Goal: Transaction & Acquisition: Download file/media

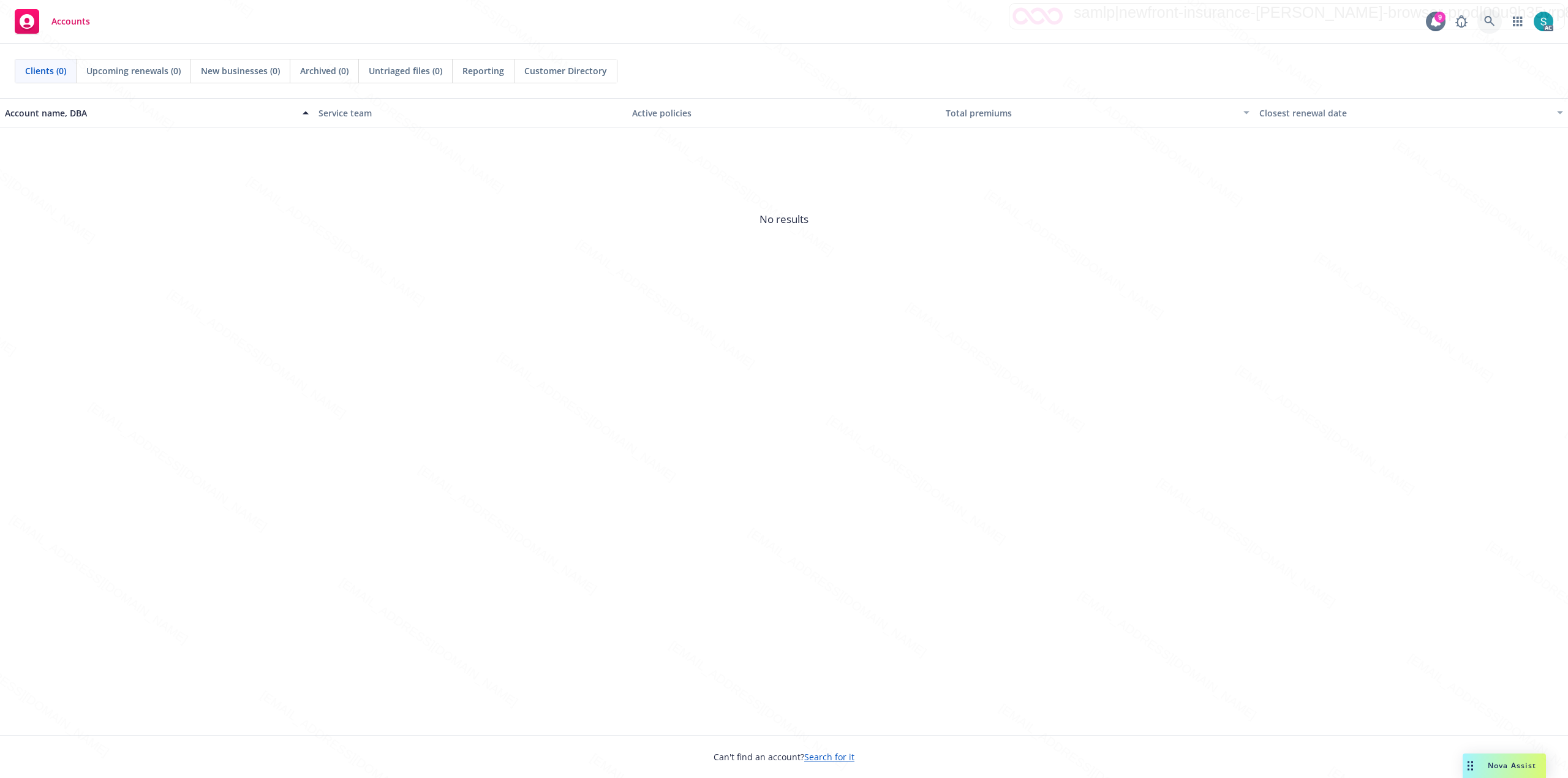
click at [1492, 18] on icon at bounding box center [1489, 21] width 11 height 11
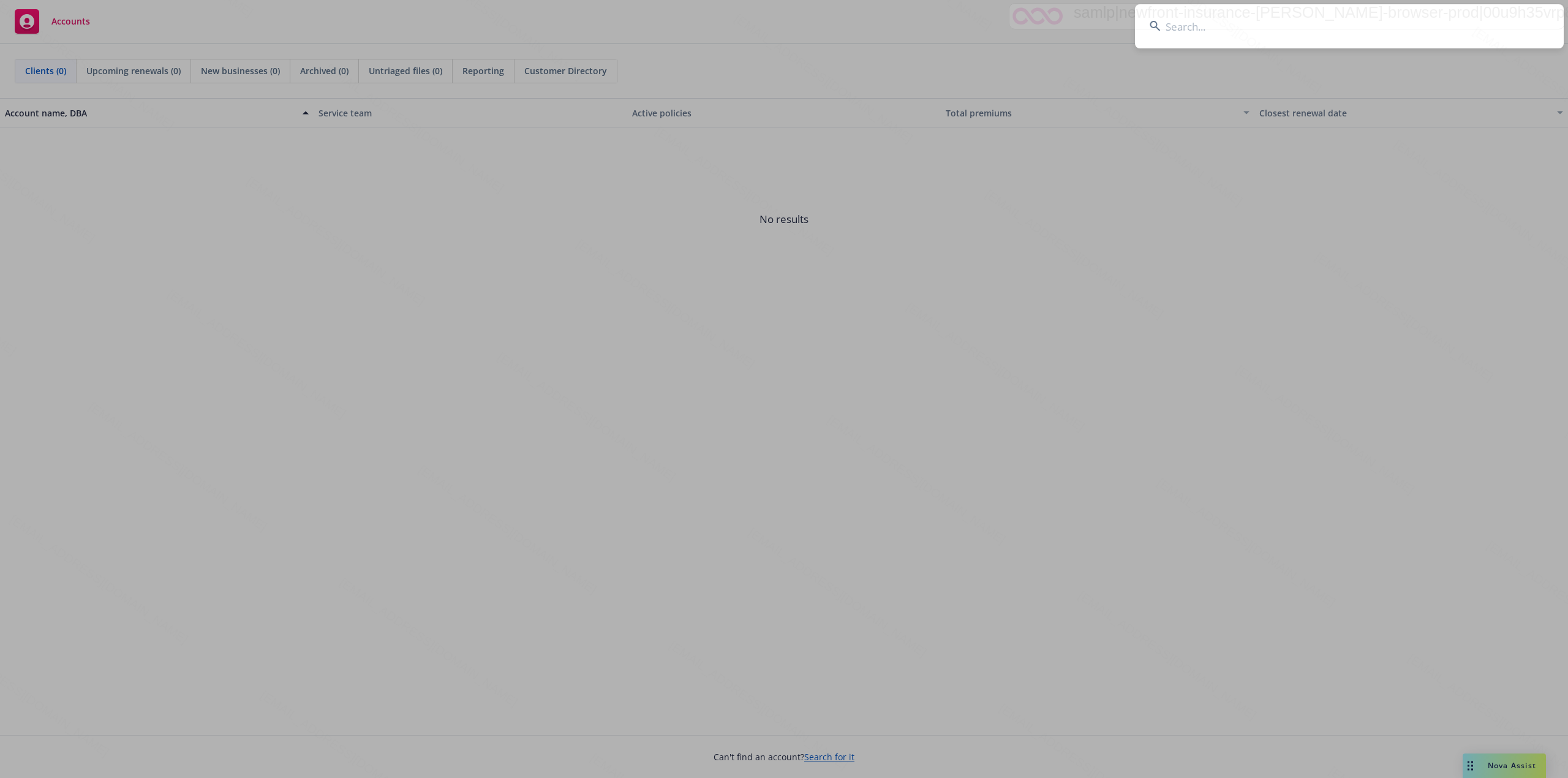
click at [1329, 32] on input at bounding box center [1350, 26] width 429 height 44
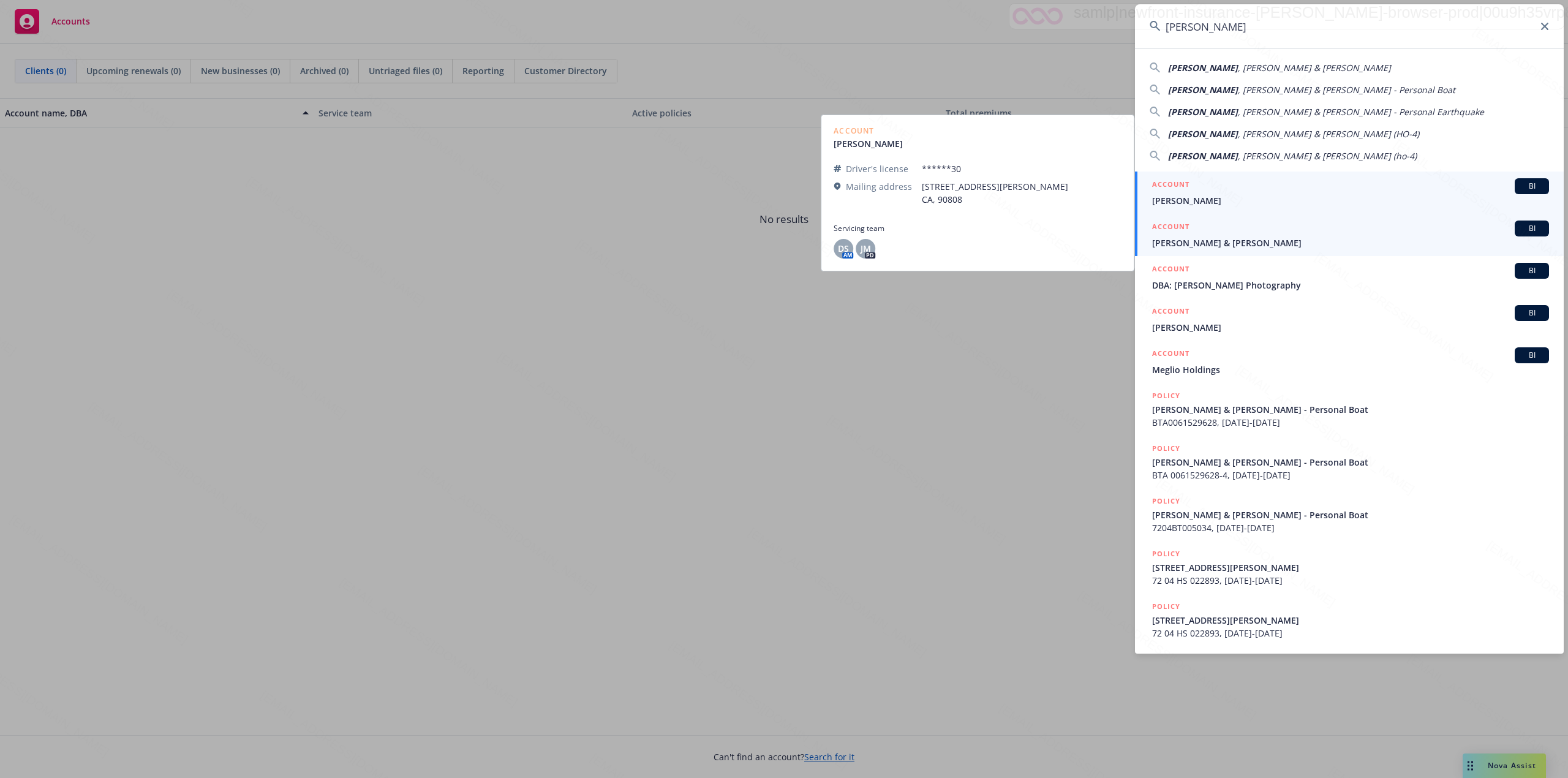
type input "[PERSON_NAME]"
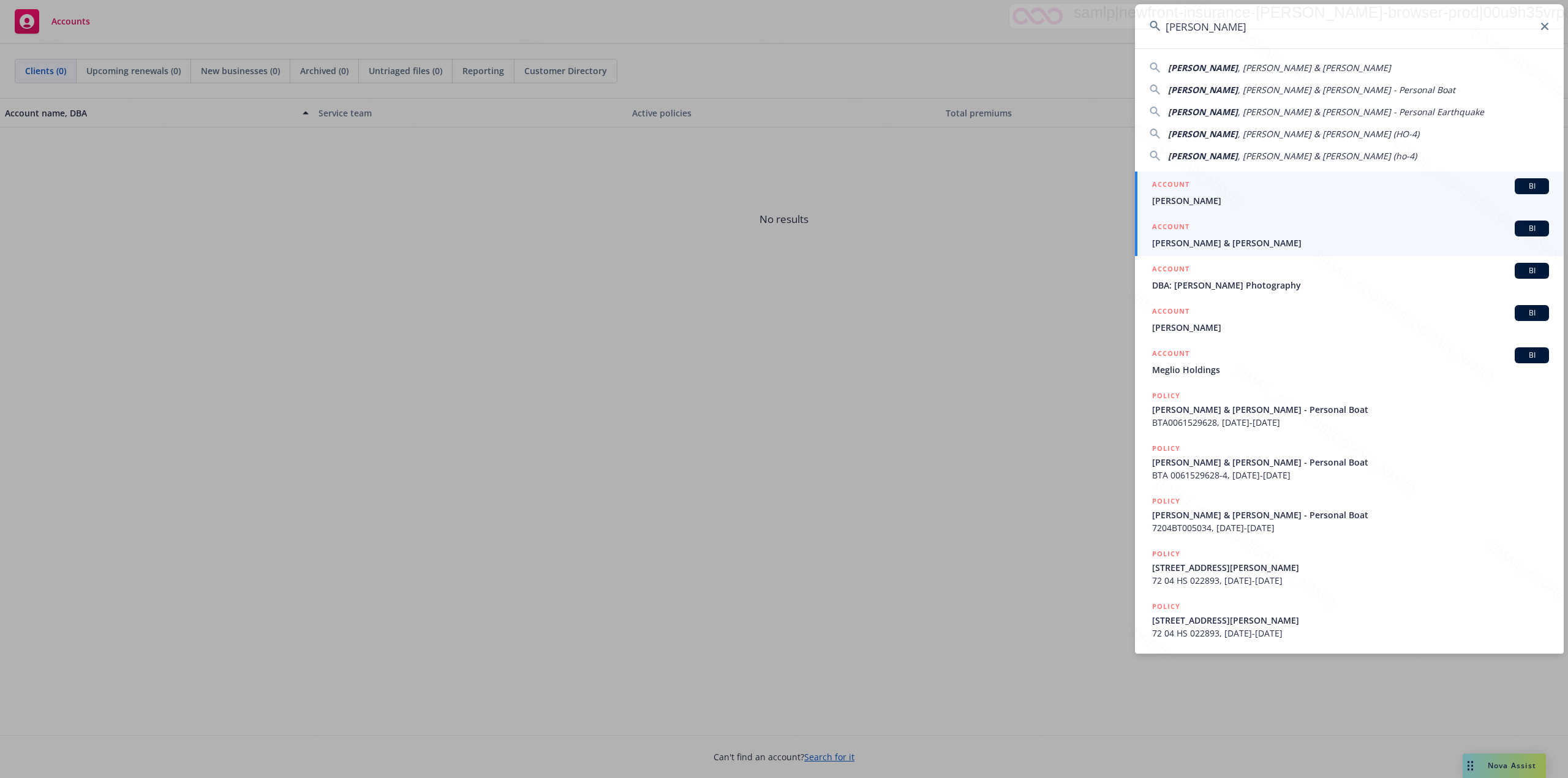
click at [1203, 242] on span "[PERSON_NAME] & [PERSON_NAME]" at bounding box center [1350, 243] width 397 height 13
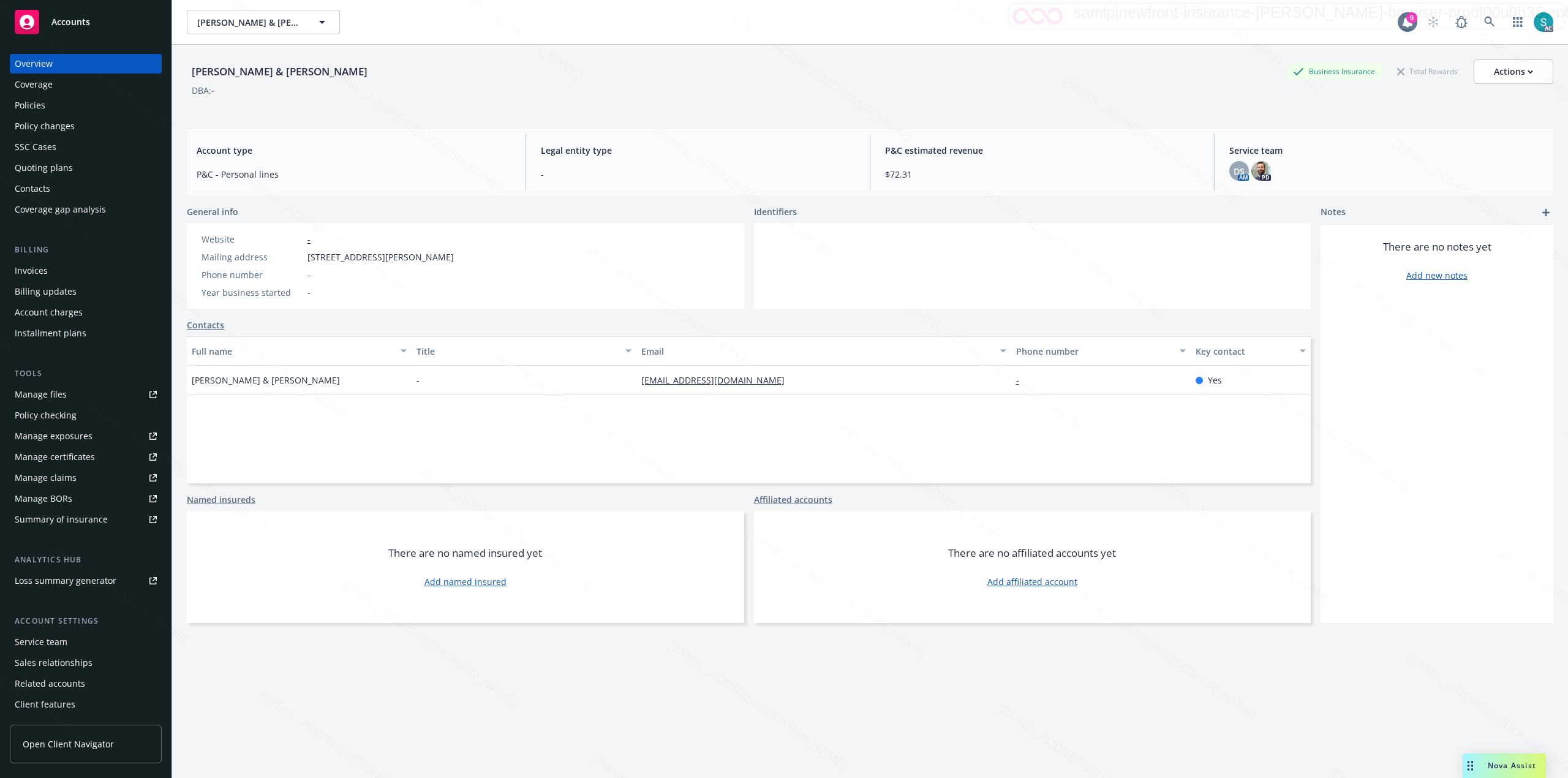
click at [34, 108] on div "Policies" at bounding box center [30, 105] width 30 height 19
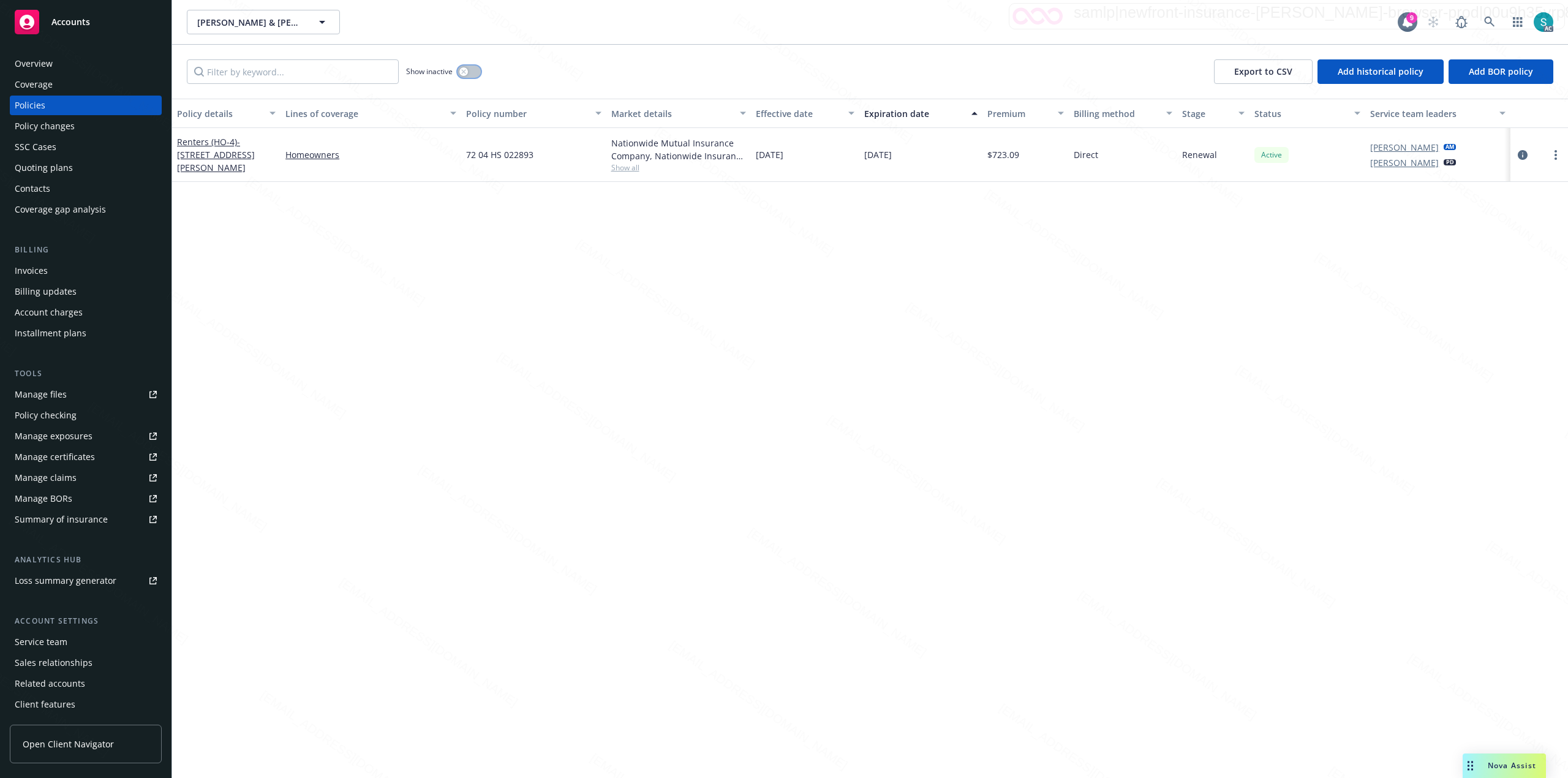
click at [465, 74] on icon "button" at bounding box center [464, 72] width 5 height 5
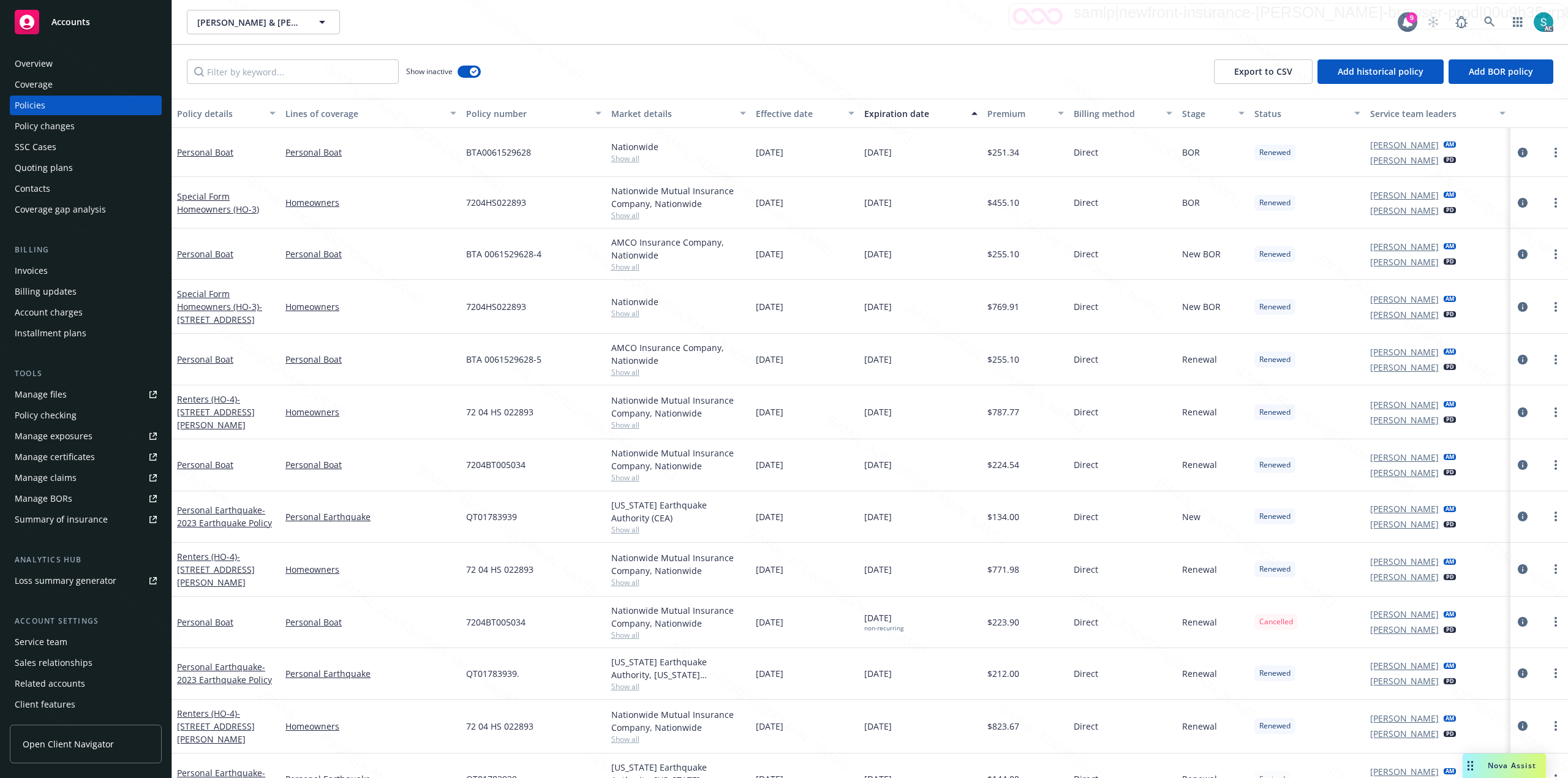
click at [910, 109] on div "Expiration date" at bounding box center [914, 114] width 100 height 13
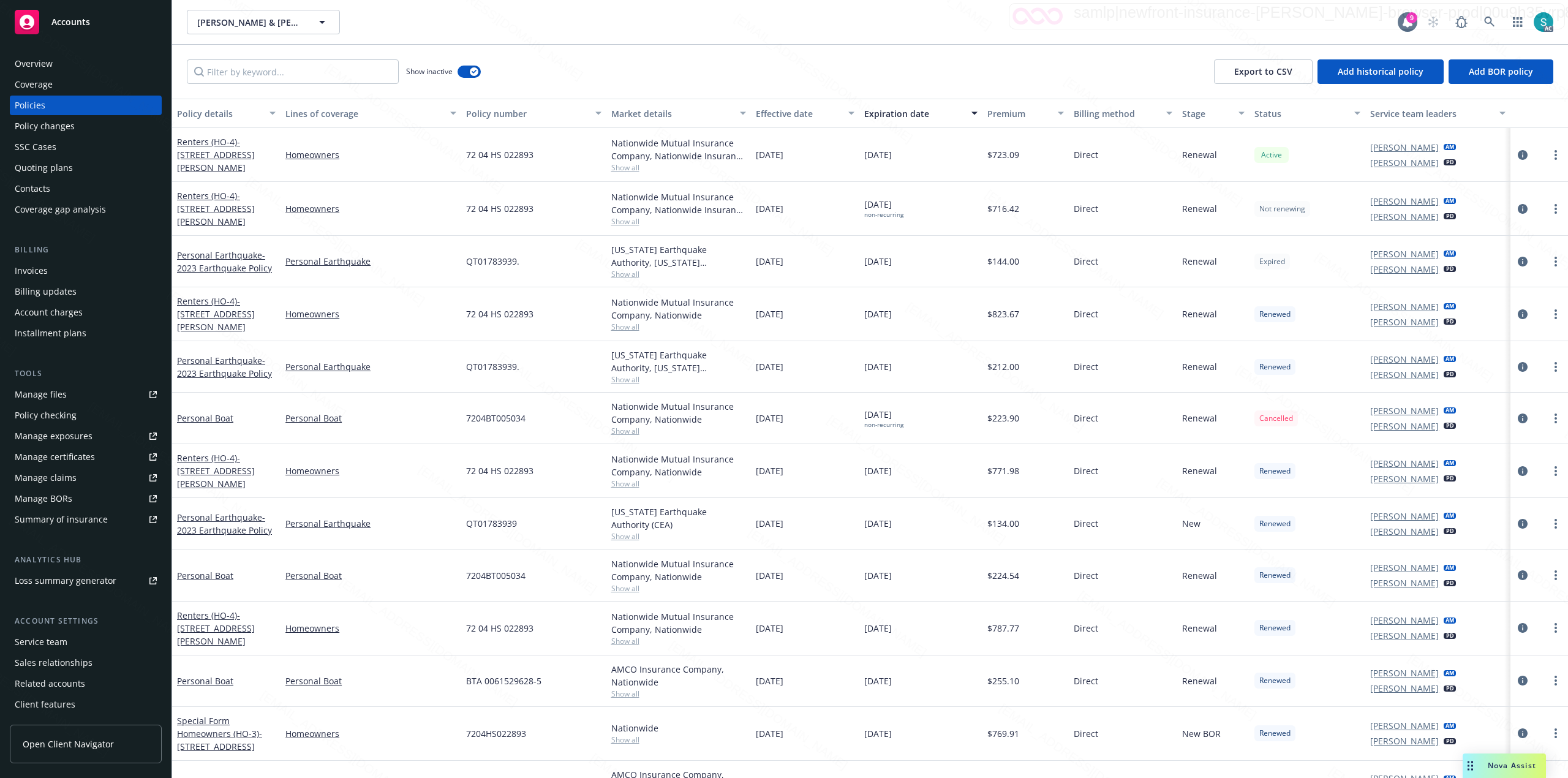
click at [910, 109] on div "Expiration date" at bounding box center [914, 114] width 100 height 13
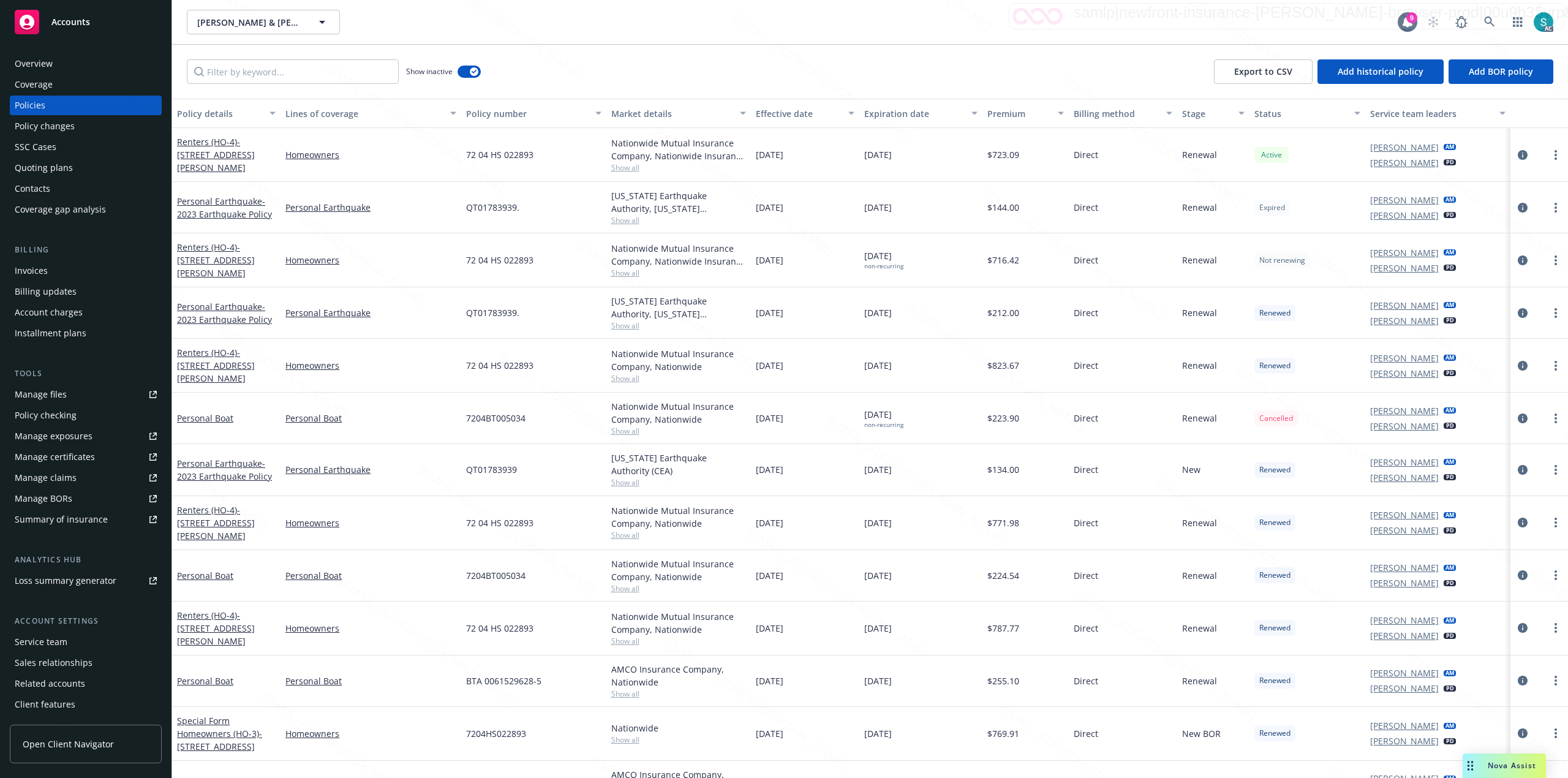
click at [910, 109] on div "Expiration date" at bounding box center [914, 114] width 100 height 13
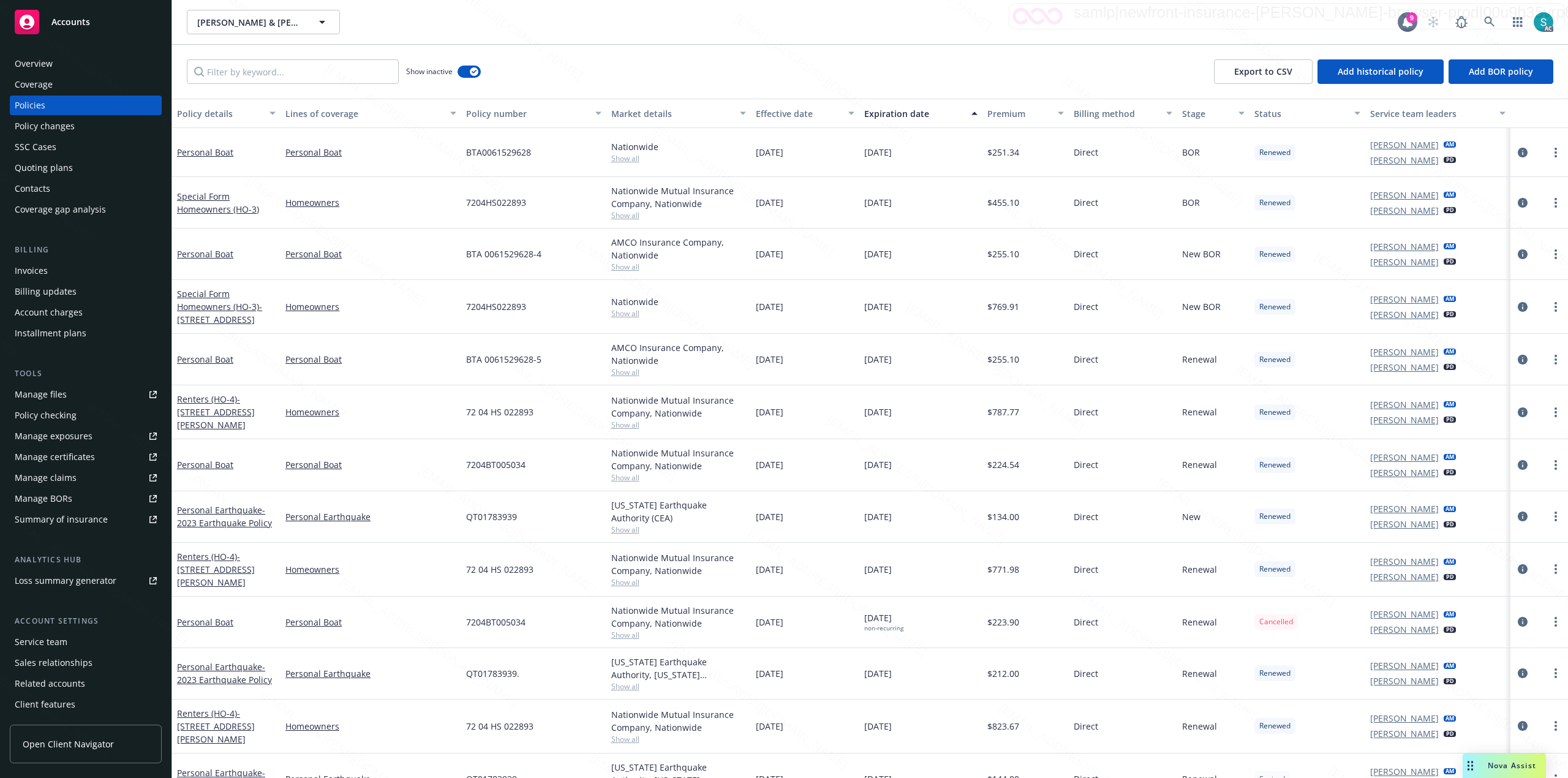
click at [905, 111] on div "Expiration date" at bounding box center [914, 114] width 100 height 13
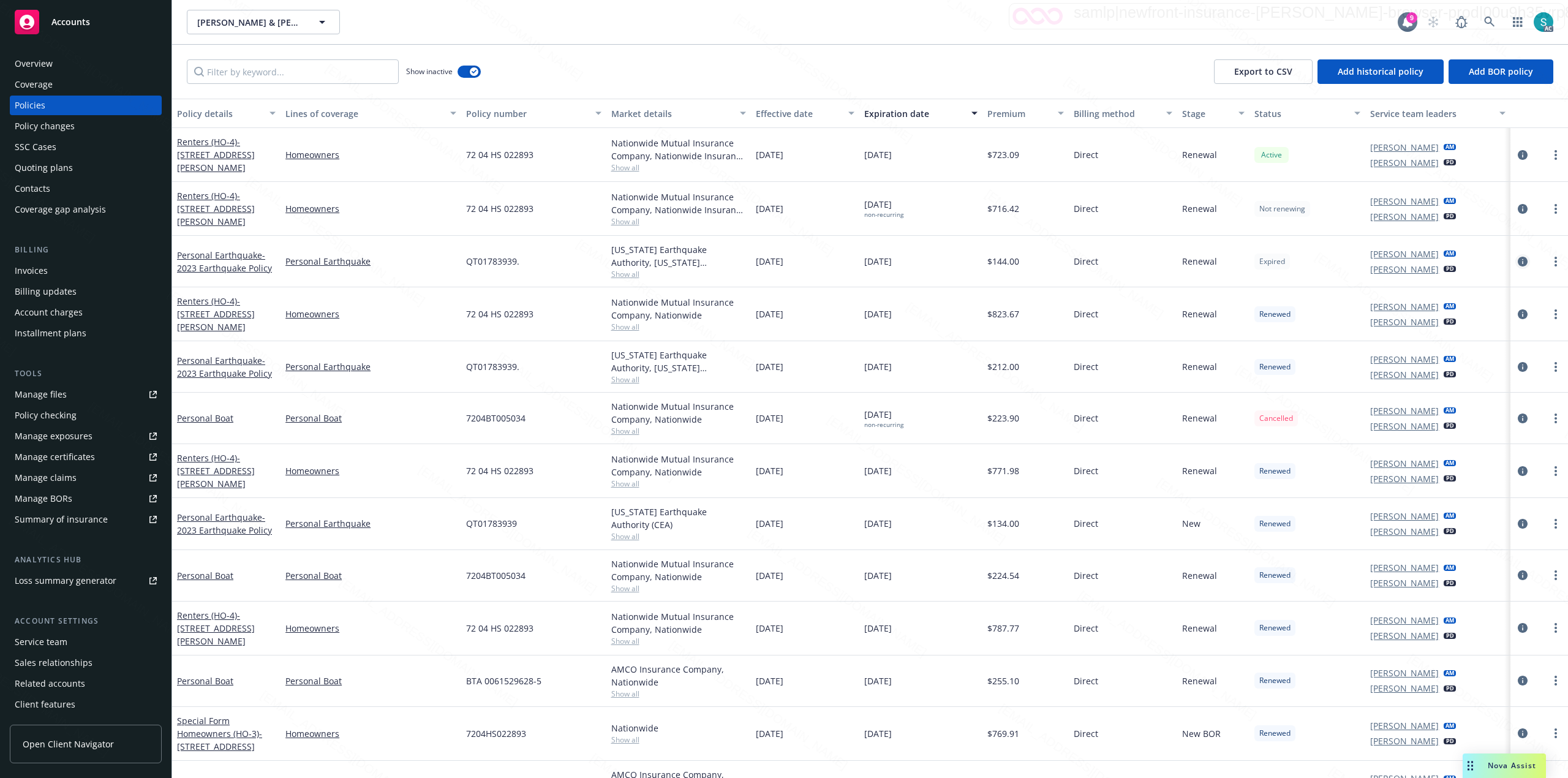
click at [1518, 260] on icon "circleInformation" at bounding box center [1522, 261] width 10 height 10
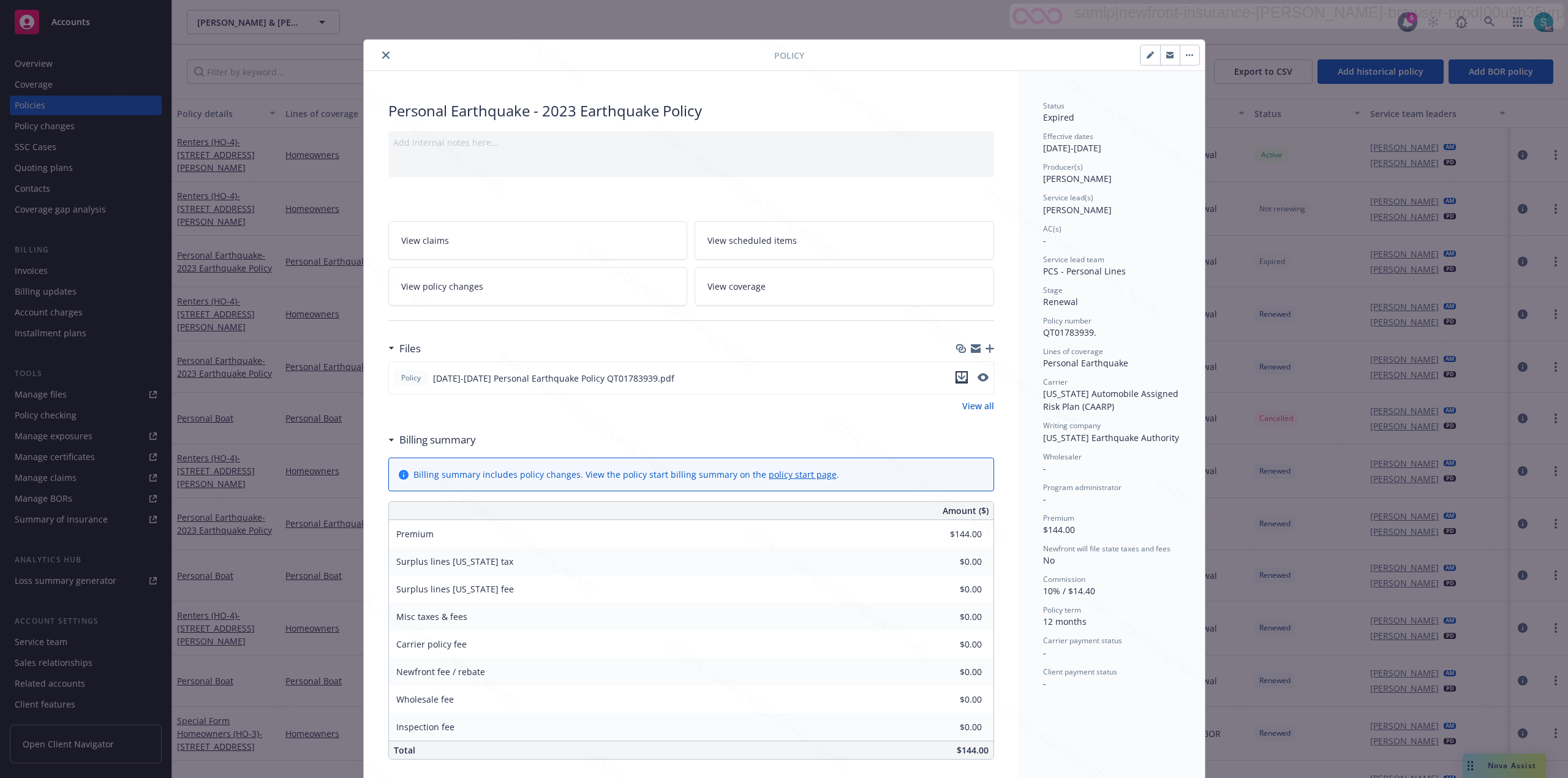
click at [957, 377] on icon "download file" at bounding box center [961, 375] width 8 height 7
click at [382, 57] on icon "close" at bounding box center [386, 55] width 7 height 7
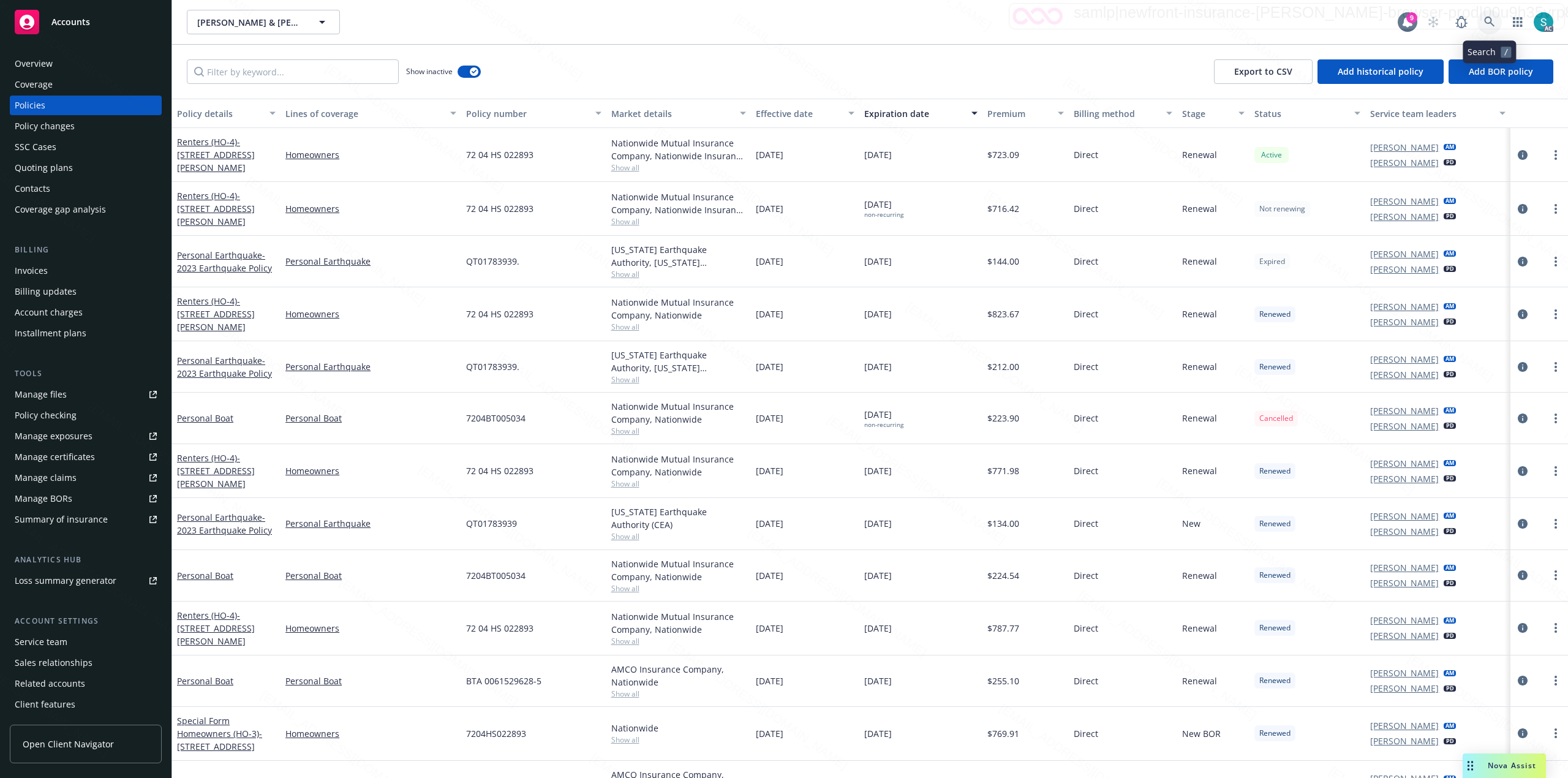
click at [1485, 19] on icon at bounding box center [1489, 22] width 10 height 10
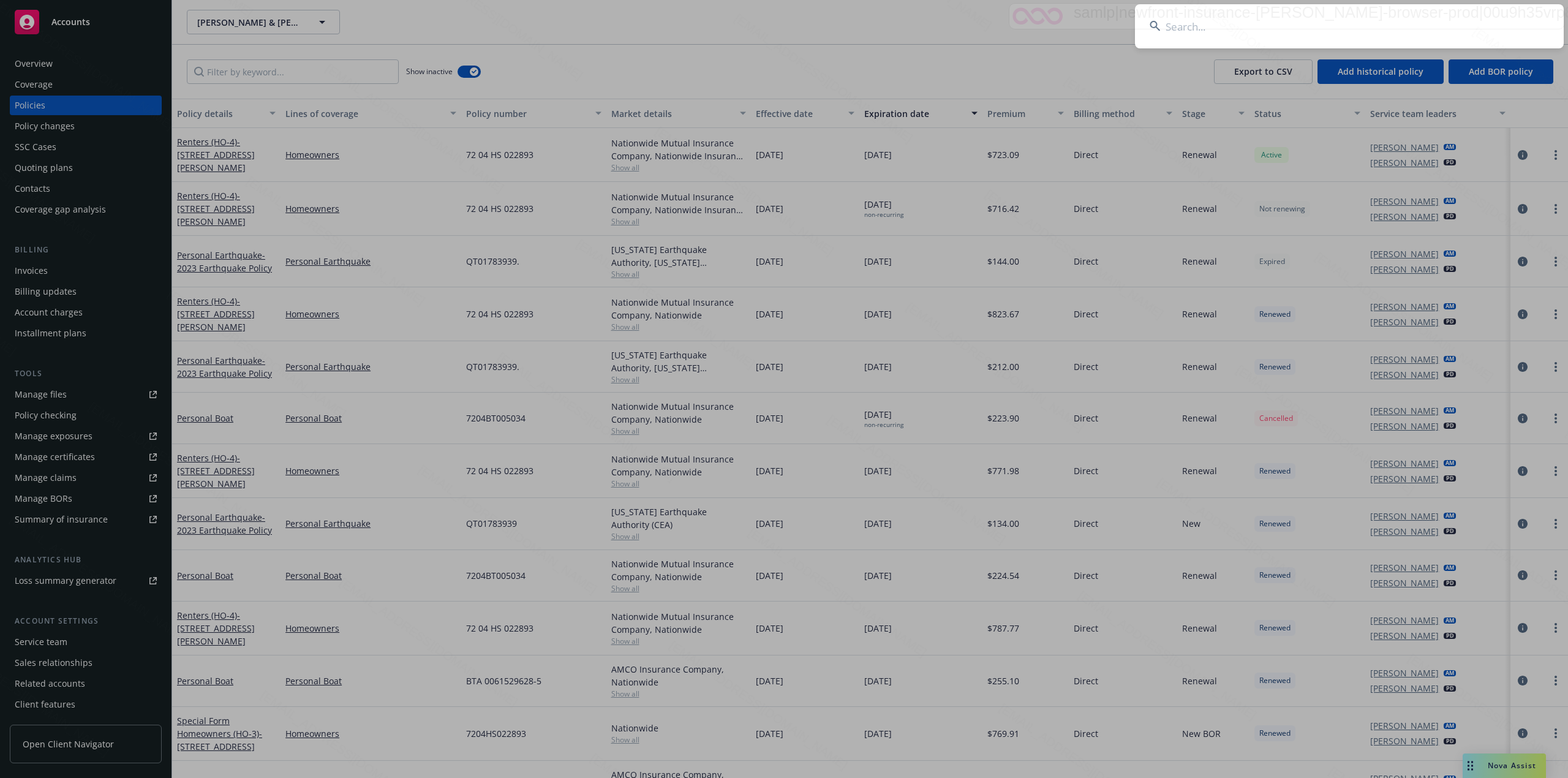
click at [1307, 17] on input at bounding box center [1350, 26] width 429 height 44
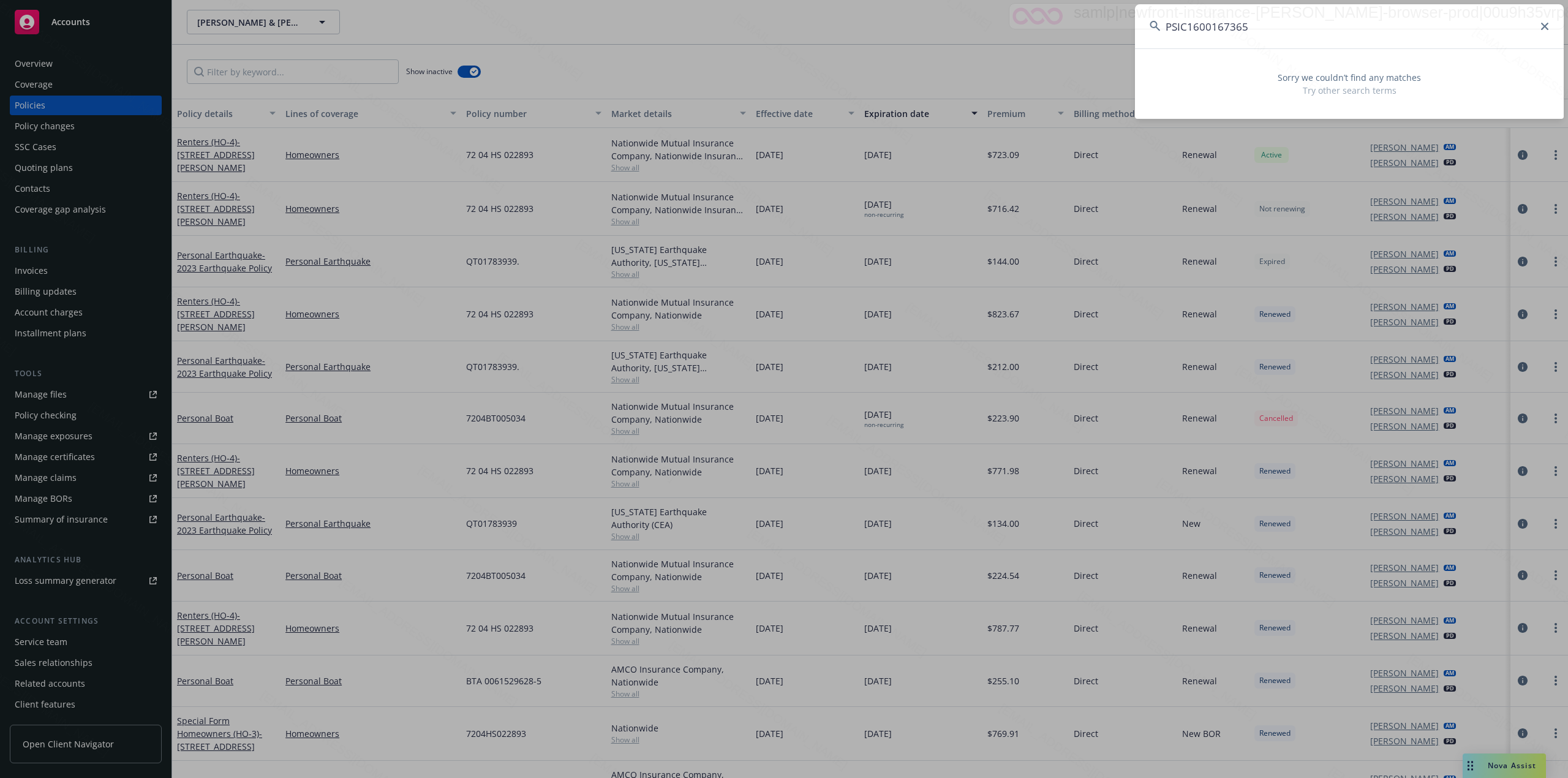
drag, startPoint x: 1188, startPoint y: 25, endPoint x: 1117, endPoint y: 32, distance: 71.3
click at [1117, 32] on div "PSIC1600167365 Sorry we couldn’t find any matches Try other search terms" at bounding box center [784, 389] width 1568 height 778
click at [1281, 18] on input "PSIC1600167365" at bounding box center [1350, 26] width 429 height 44
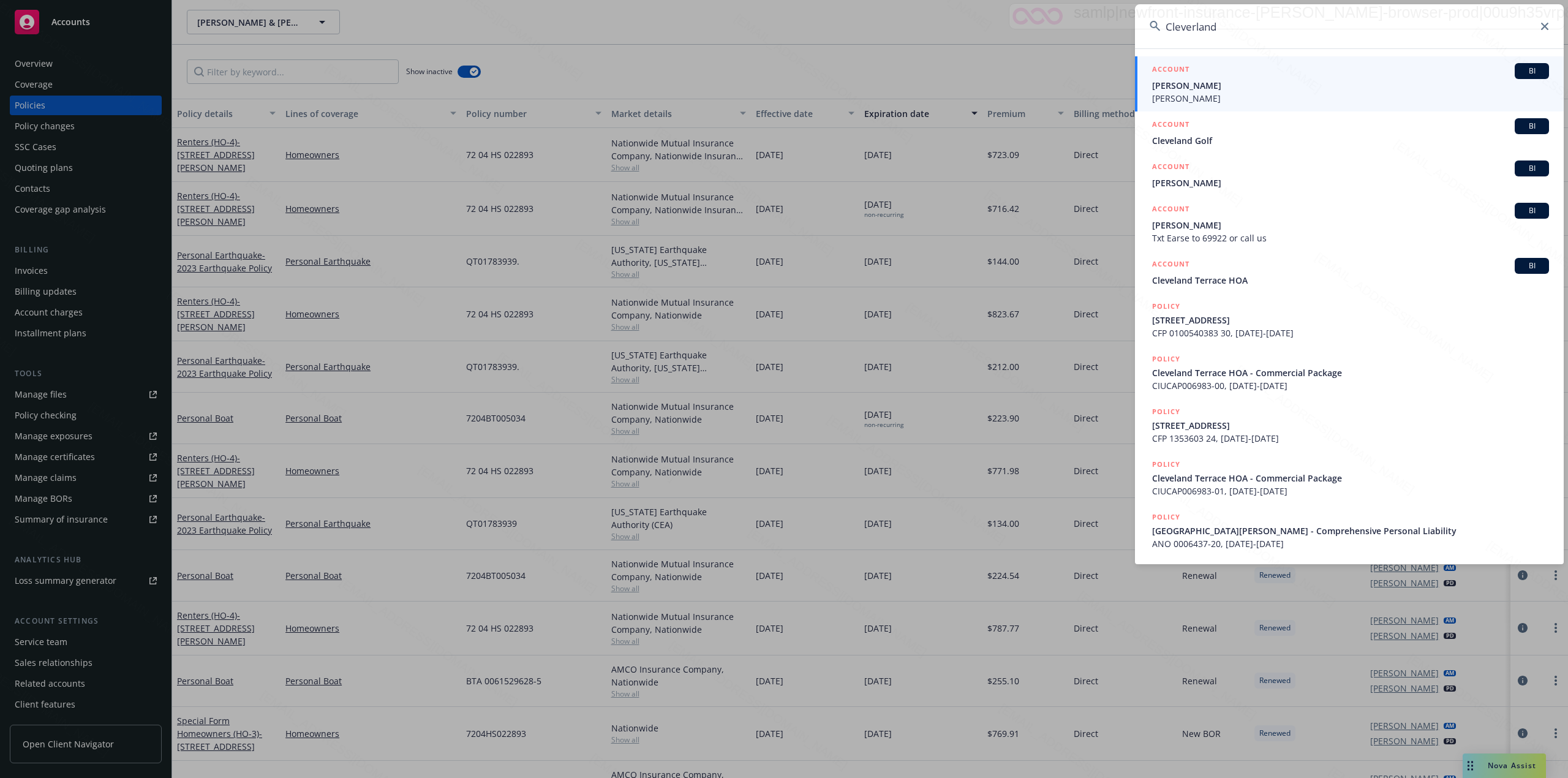
type input "Cleverland"
click at [1218, 79] on span "[PERSON_NAME]" at bounding box center [1350, 85] width 397 height 13
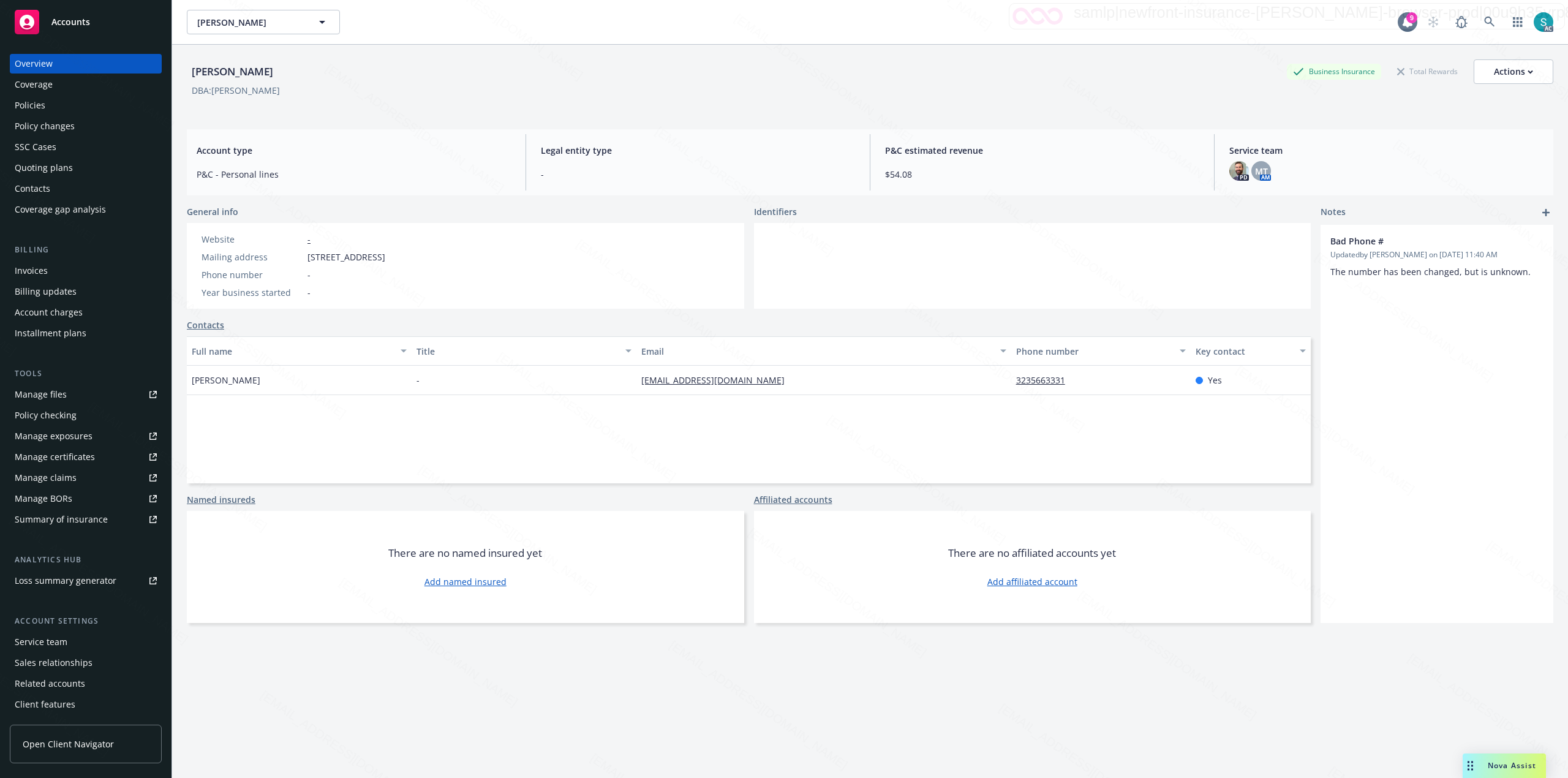
click at [52, 105] on div "Policies" at bounding box center [86, 105] width 142 height 19
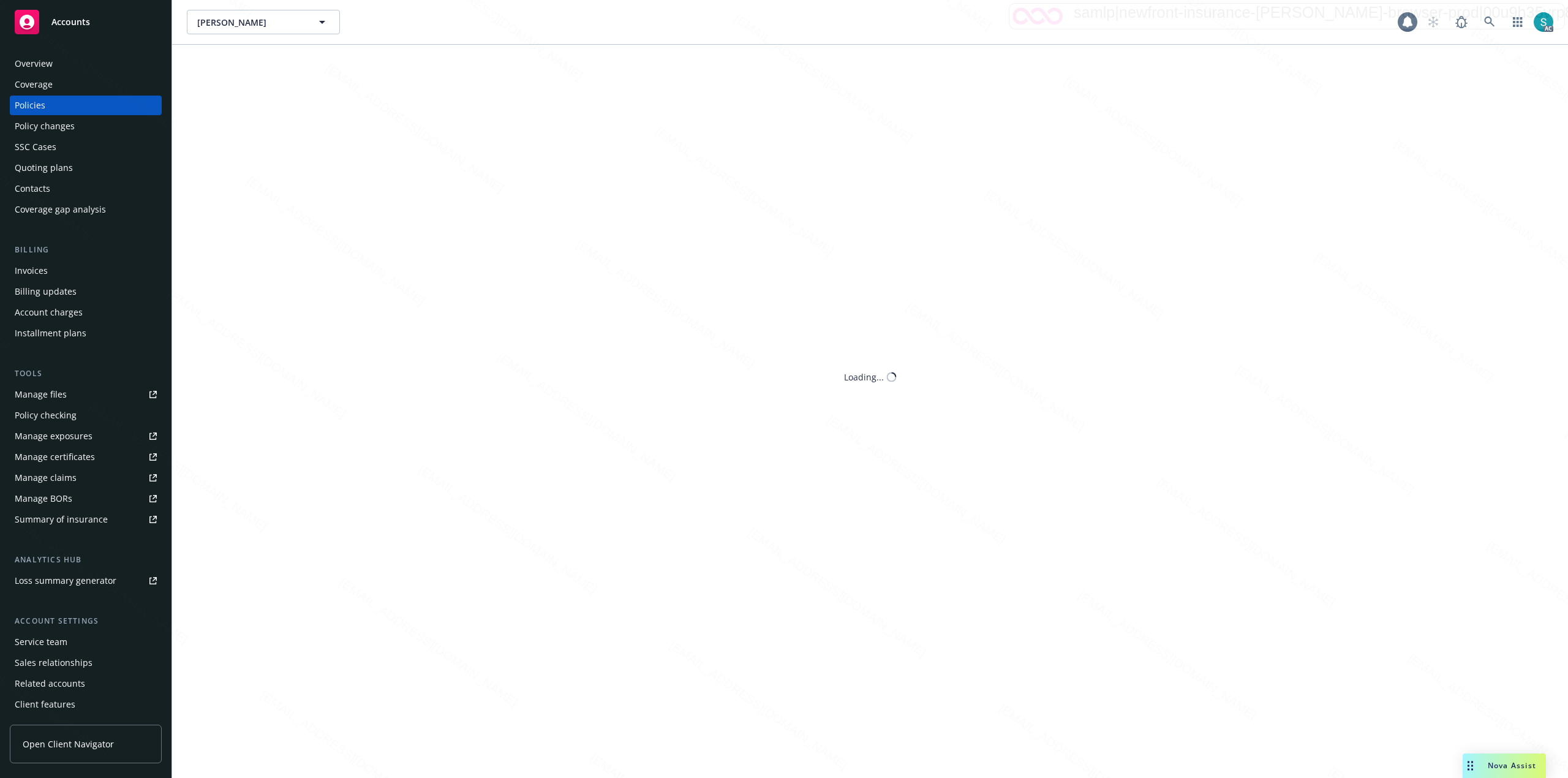
click at [52, 105] on div "Policies" at bounding box center [86, 105] width 142 height 19
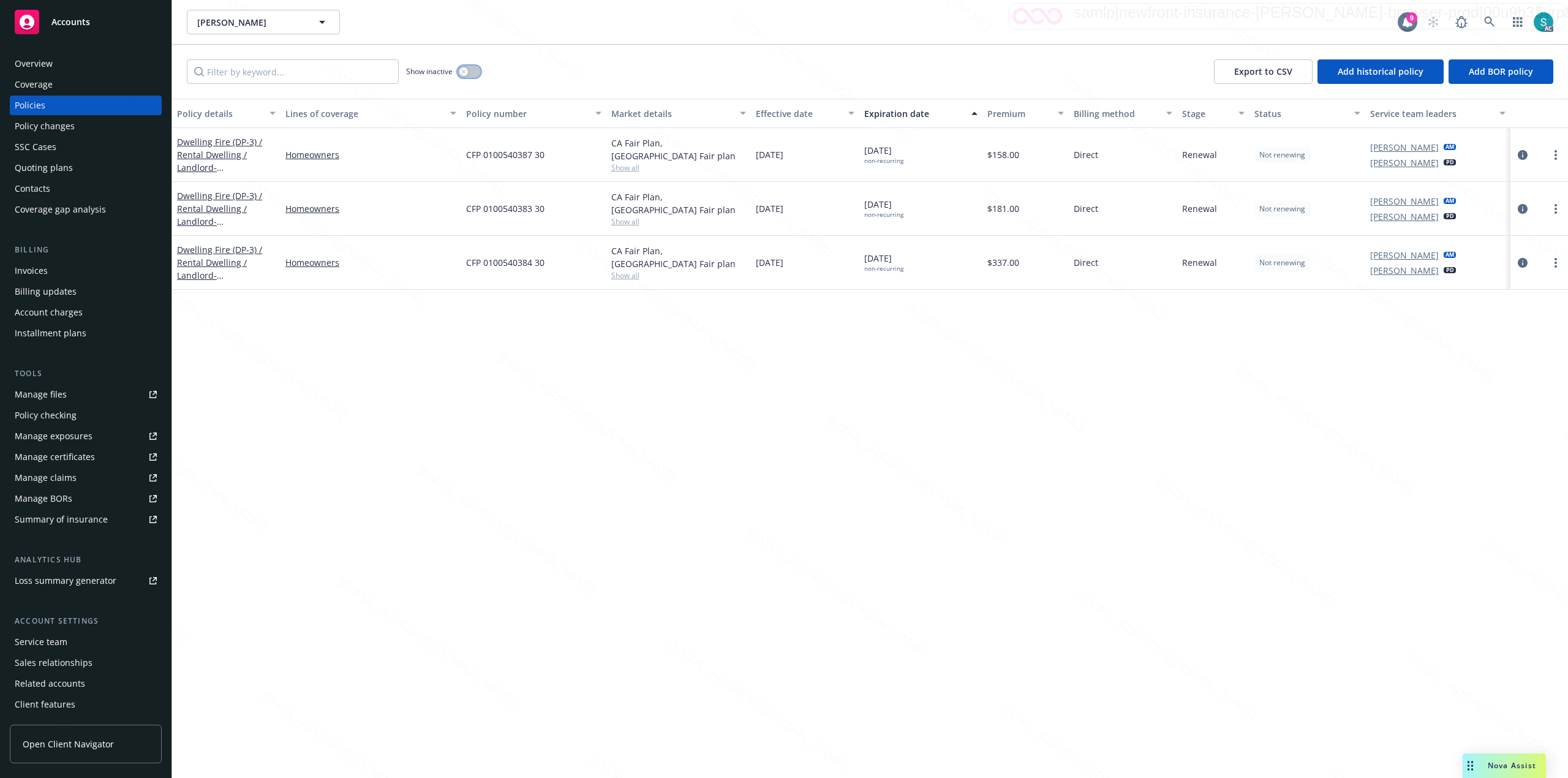
click at [470, 66] on button "button" at bounding box center [469, 71] width 23 height 12
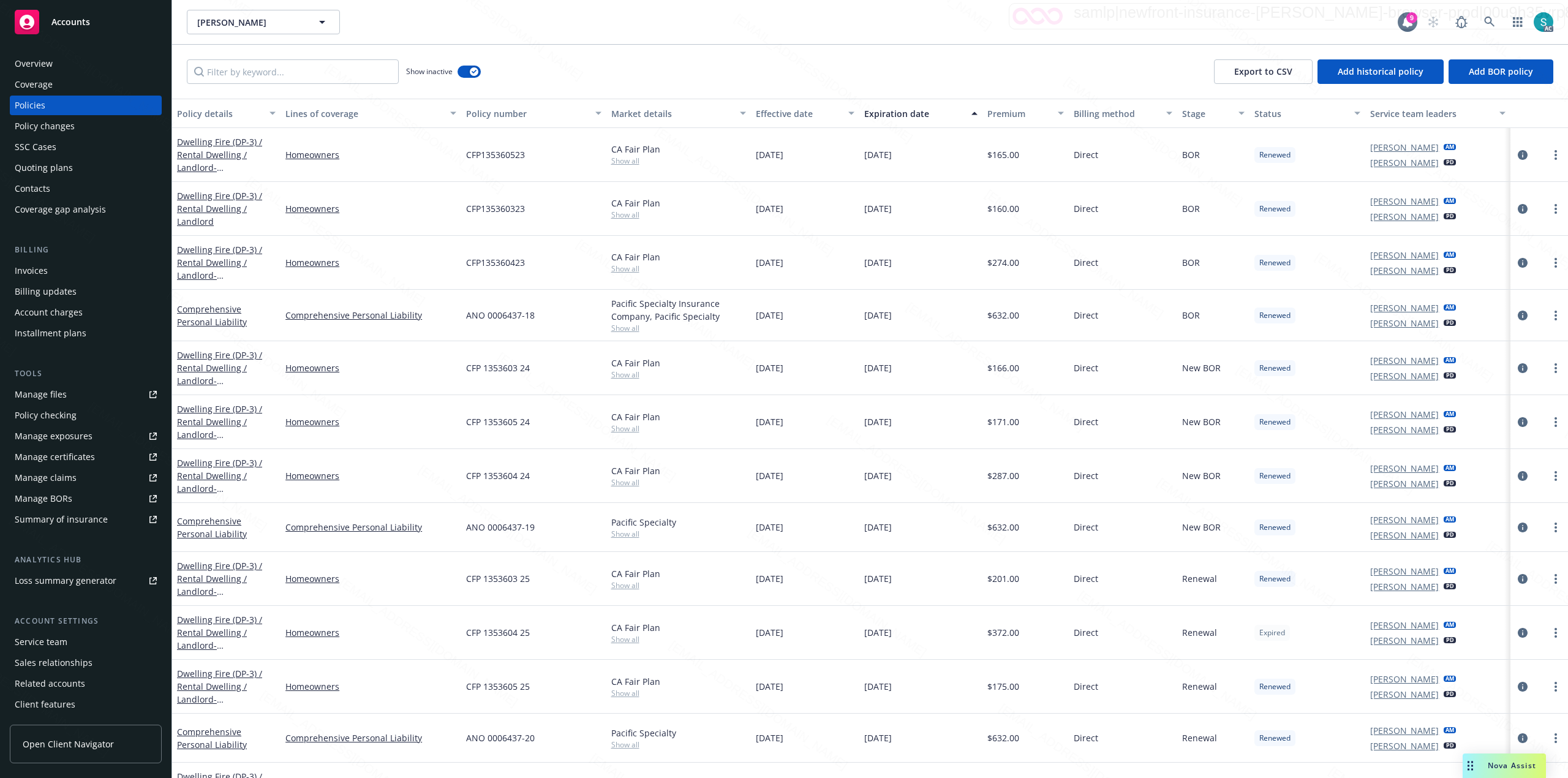
click at [903, 109] on div "Expiration date" at bounding box center [914, 114] width 100 height 13
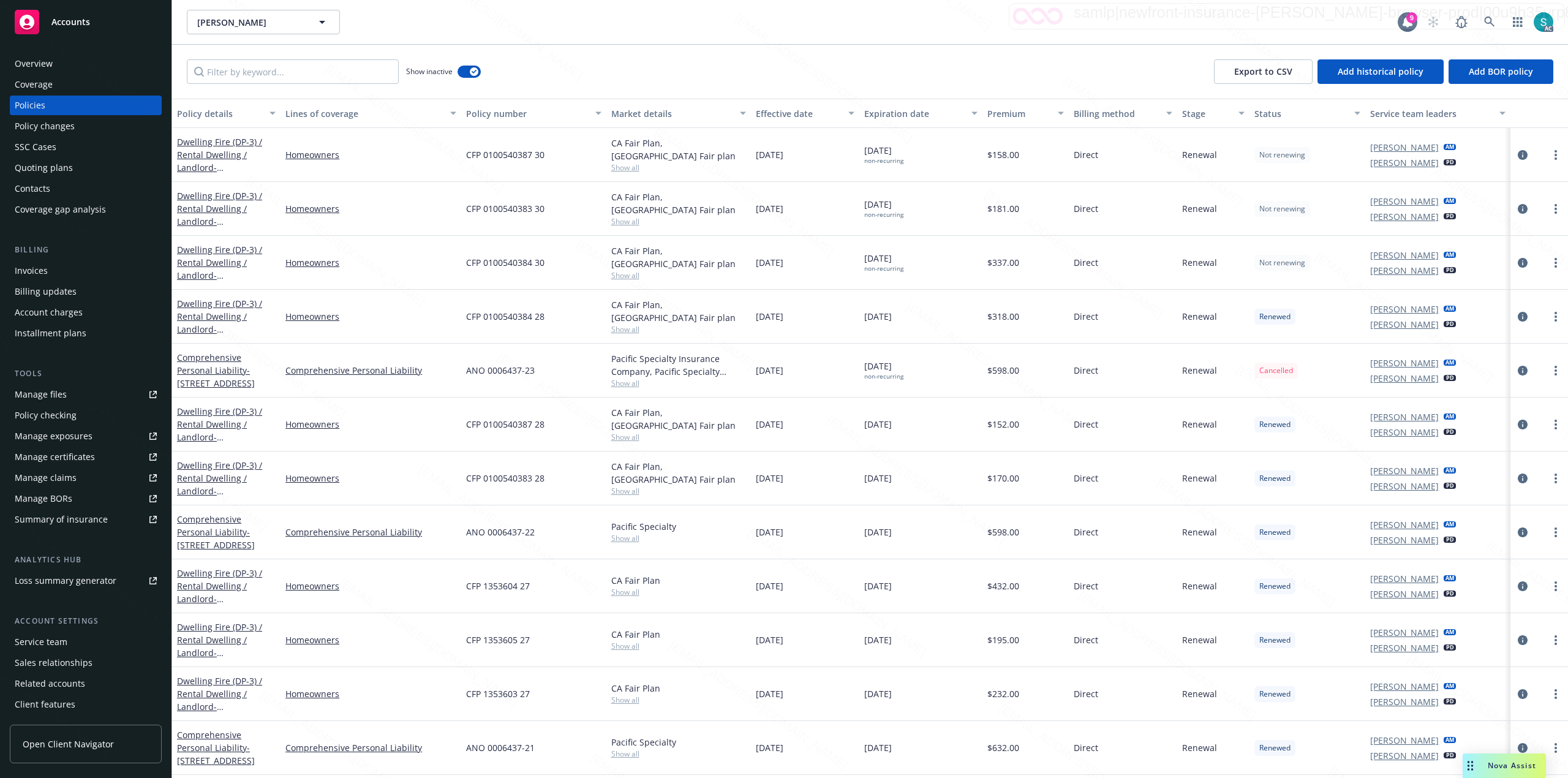
click at [677, 54] on div "Show inactive Export to CSV Add historical policy Add BOR policy" at bounding box center [870, 71] width 1396 height 54
click at [878, 109] on div "Expiration date" at bounding box center [914, 114] width 100 height 13
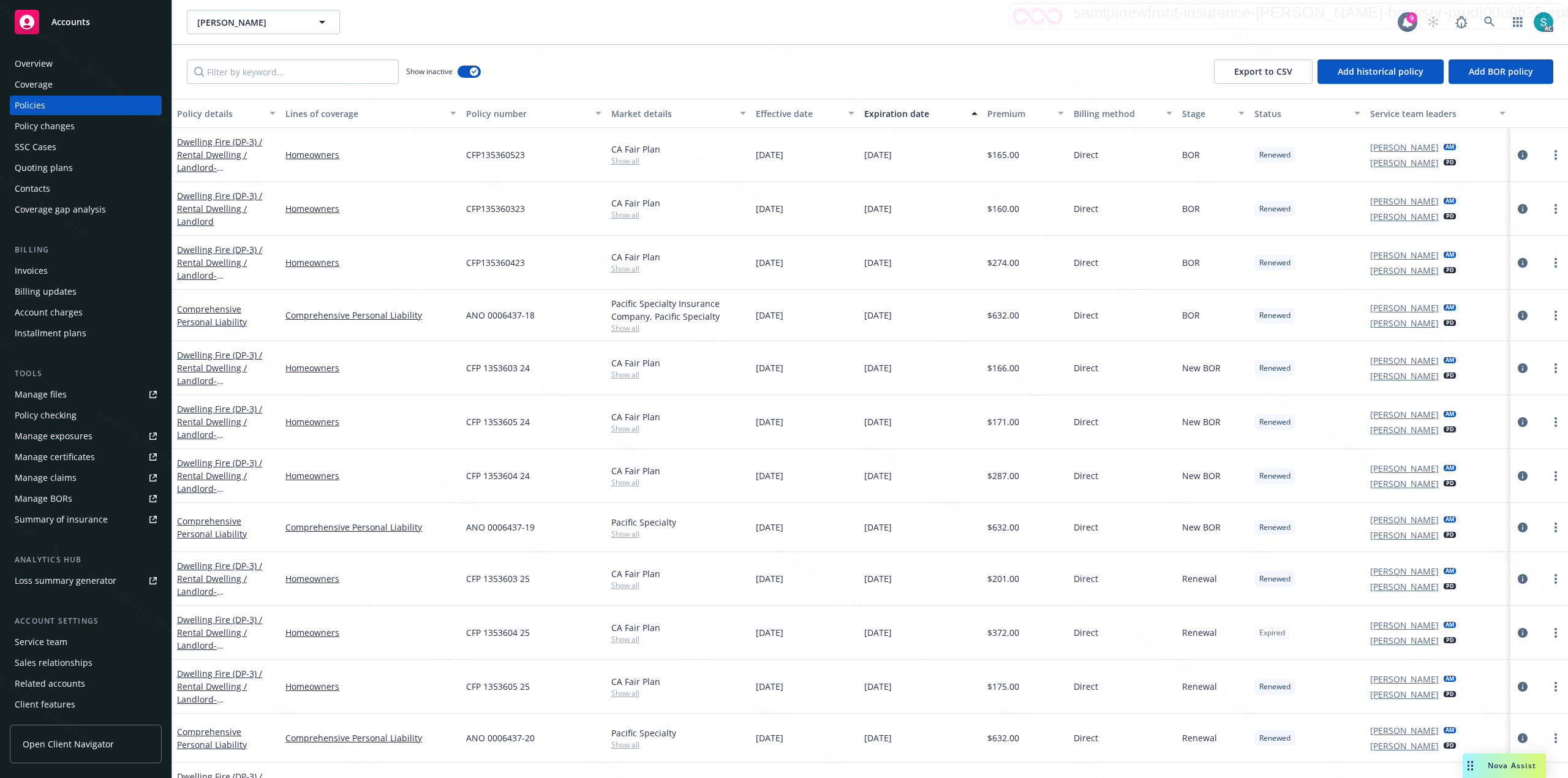
click at [879, 109] on div "Expiration date" at bounding box center [914, 114] width 100 height 13
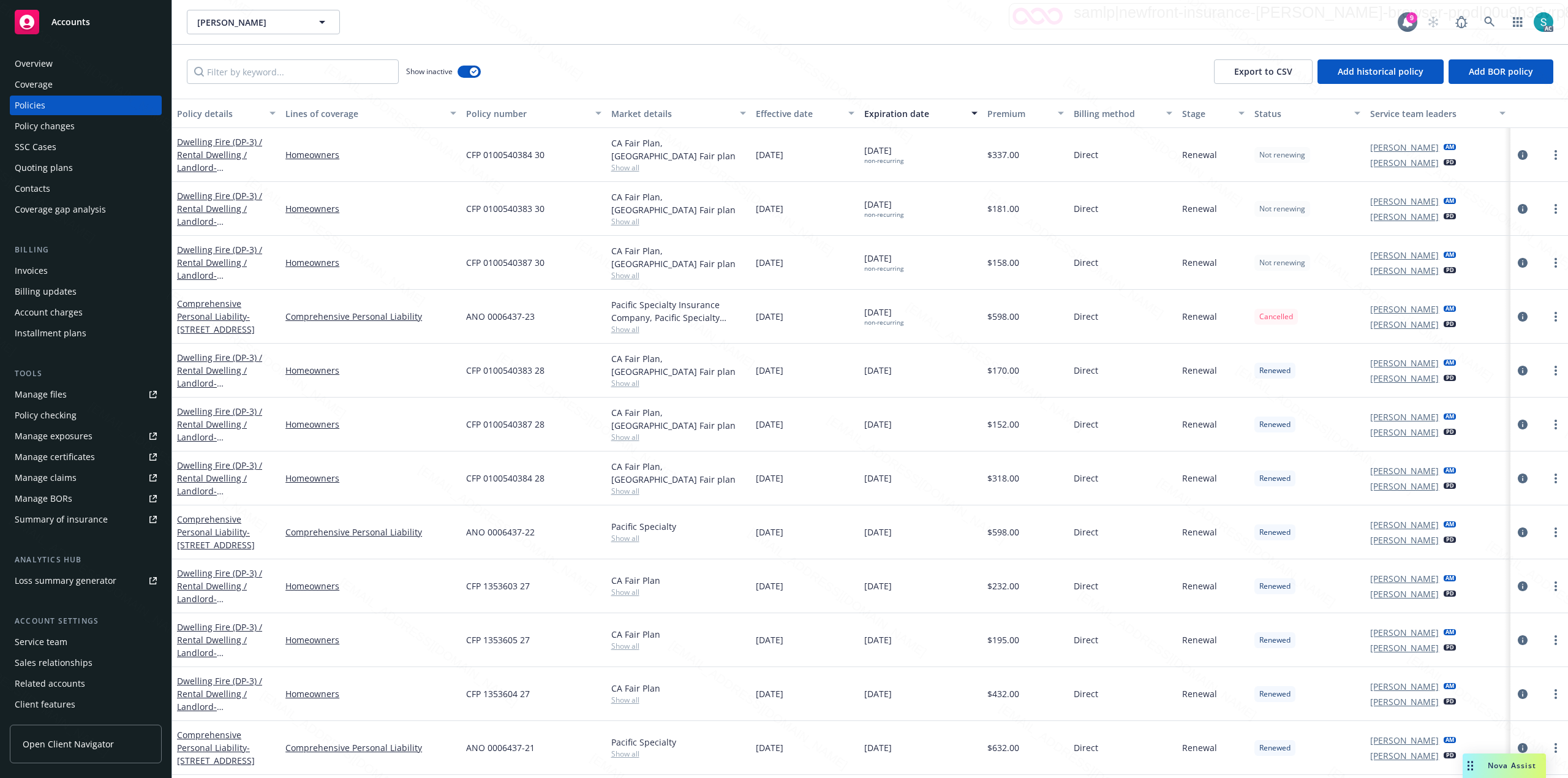
click at [54, 55] on div "Overview" at bounding box center [86, 63] width 142 height 19
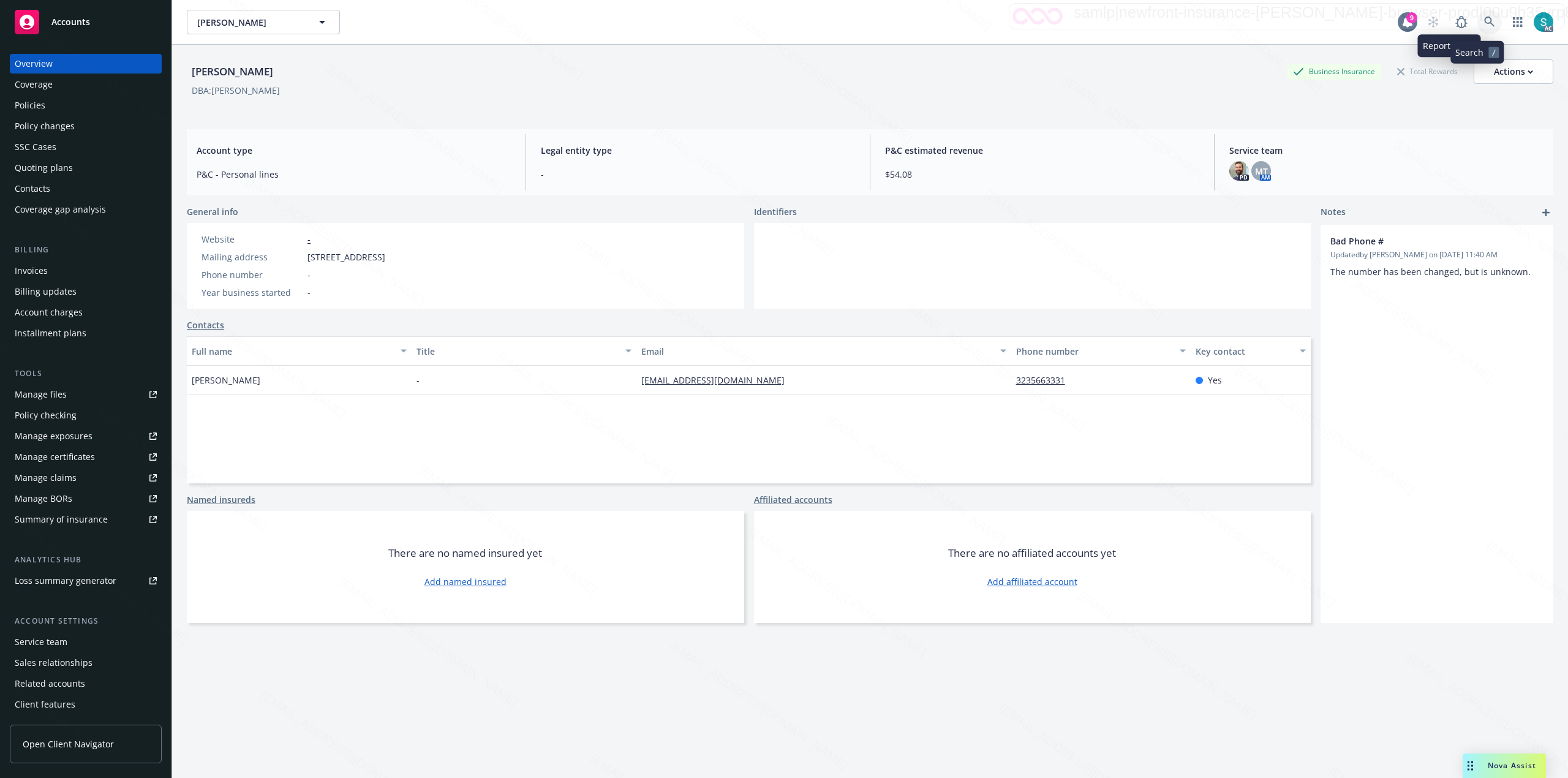
click at [1483, 23] on link at bounding box center [1490, 22] width 25 height 25
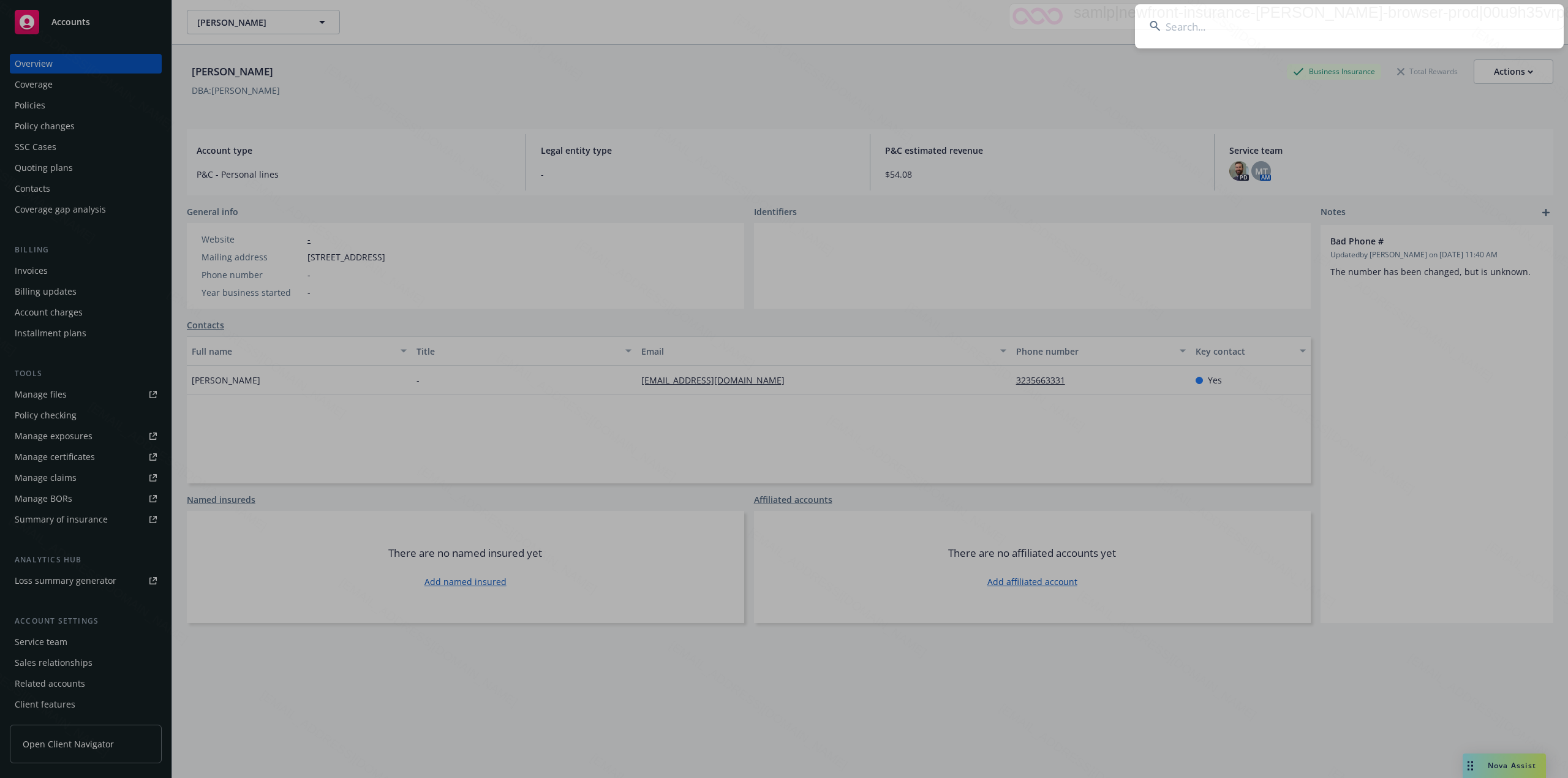
click at [1269, 32] on input at bounding box center [1350, 26] width 429 height 44
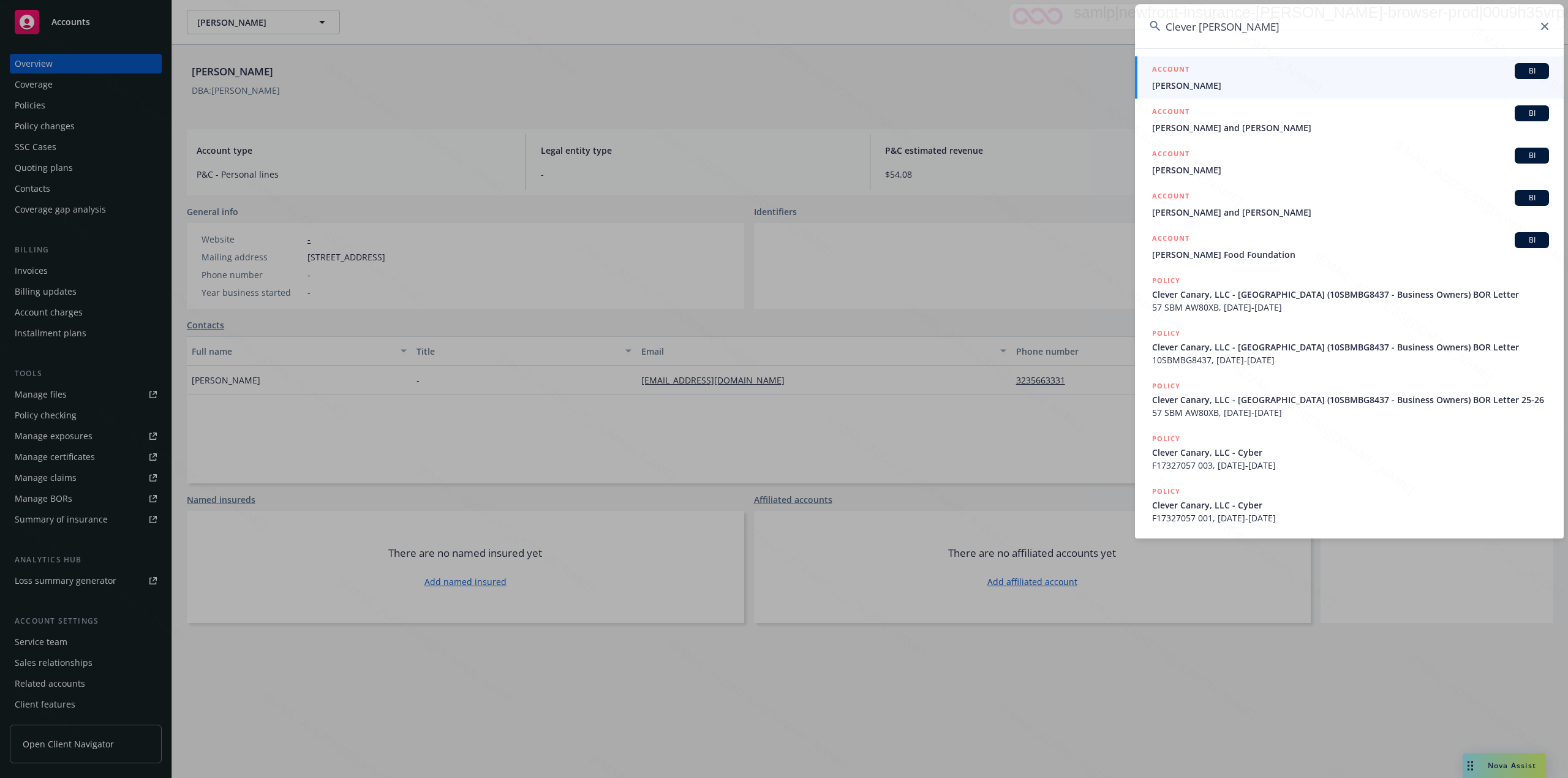
type input "Clever [PERSON_NAME]"
click at [1238, 89] on span "[PERSON_NAME]" at bounding box center [1350, 85] width 397 height 13
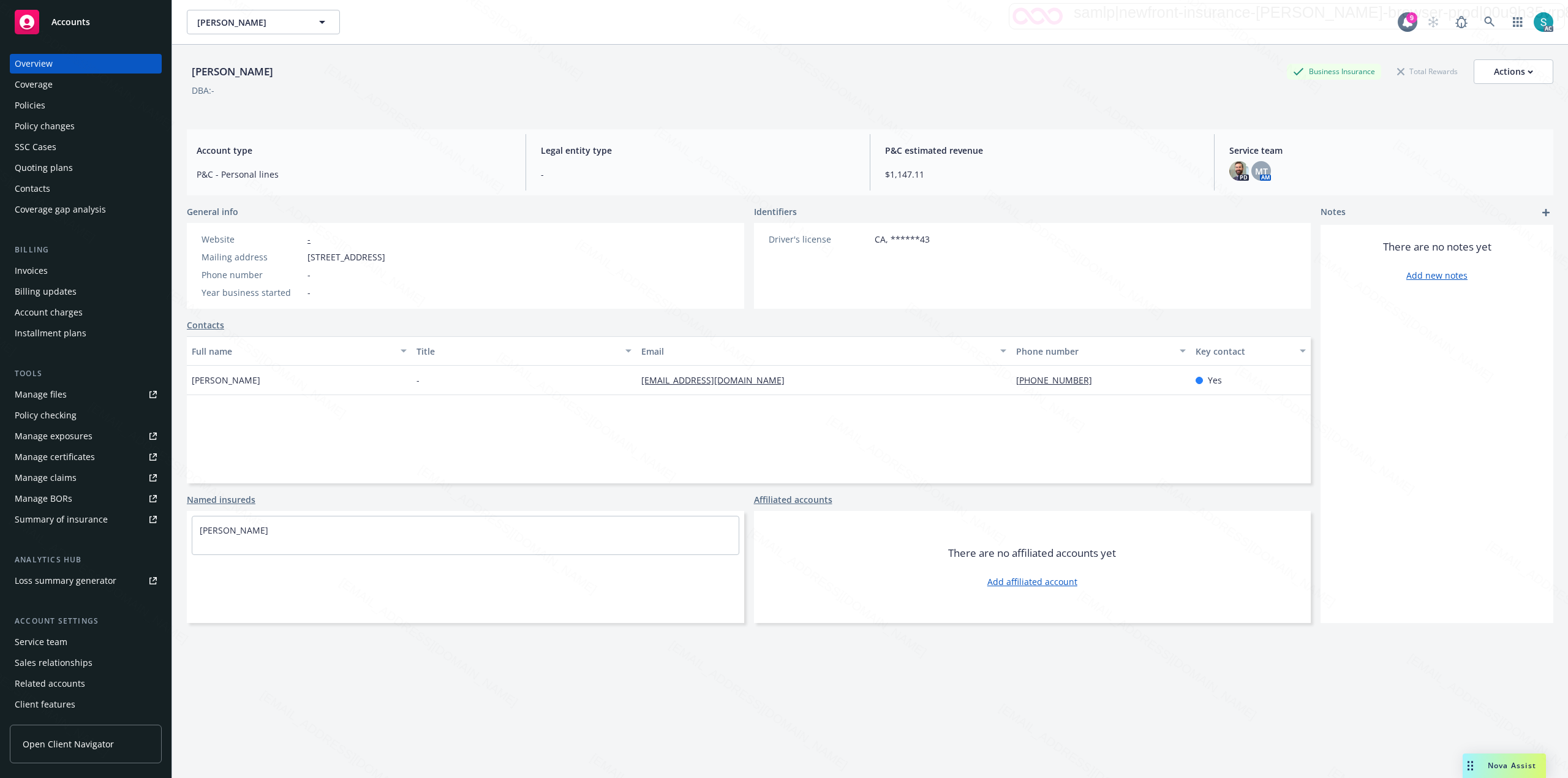
click at [48, 105] on div "Policies" at bounding box center [86, 105] width 142 height 19
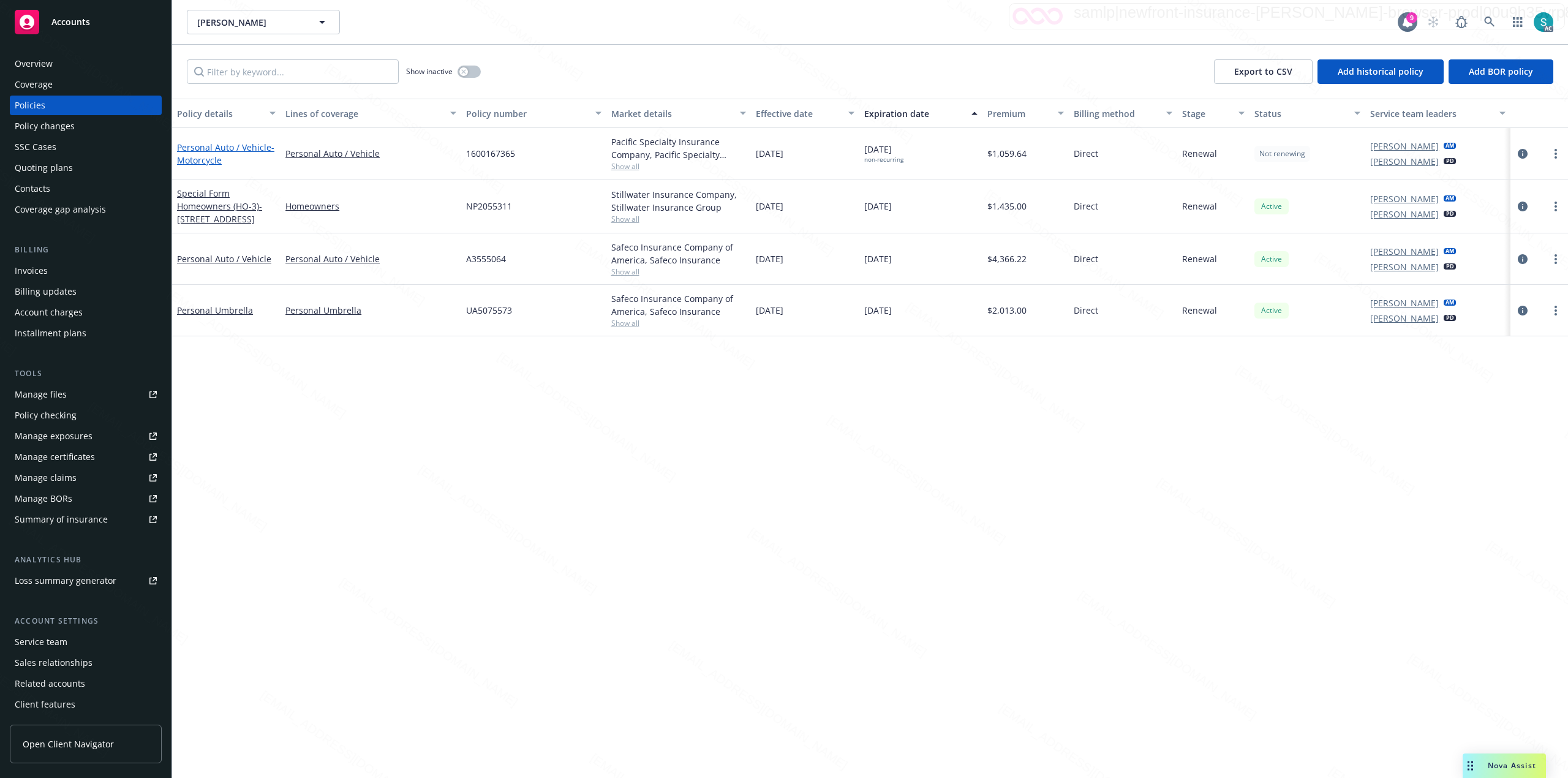
click at [239, 145] on link "Personal Auto / Vehicle - Motorcycle" at bounding box center [225, 154] width 98 height 25
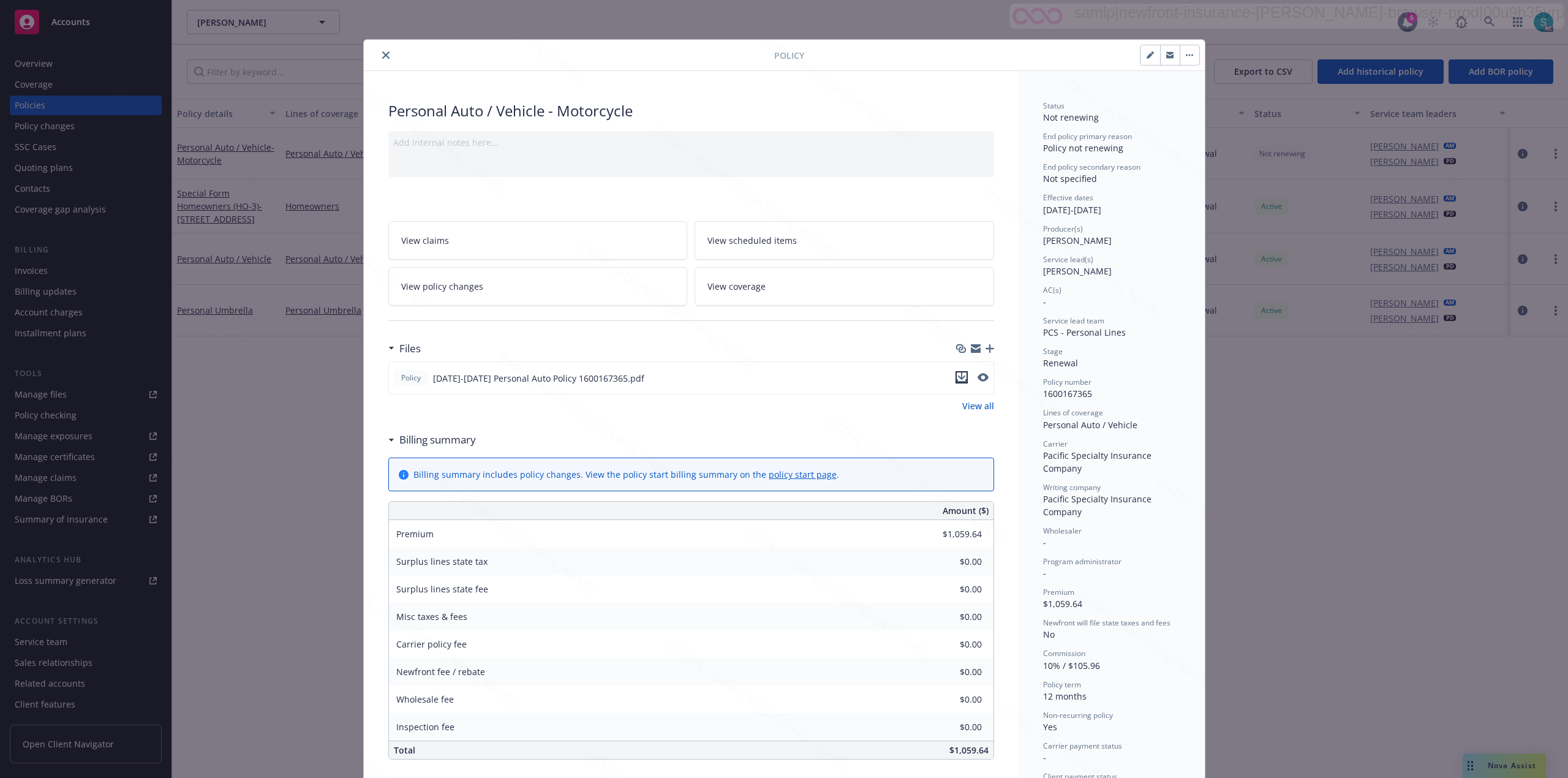
click at [957, 381] on icon "download file" at bounding box center [961, 377] width 10 height 10
